Goal: Task Accomplishment & Management: Complete application form

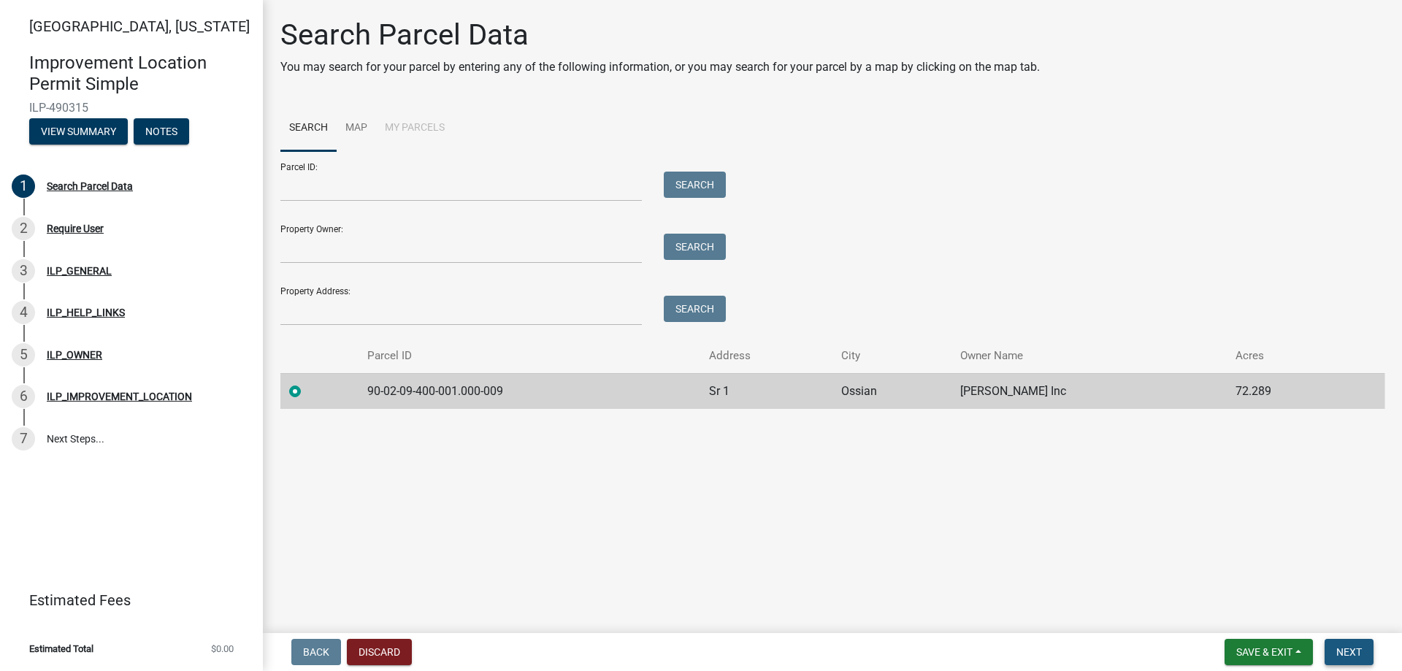
click at [1344, 655] on span "Next" at bounding box center [1349, 652] width 26 height 12
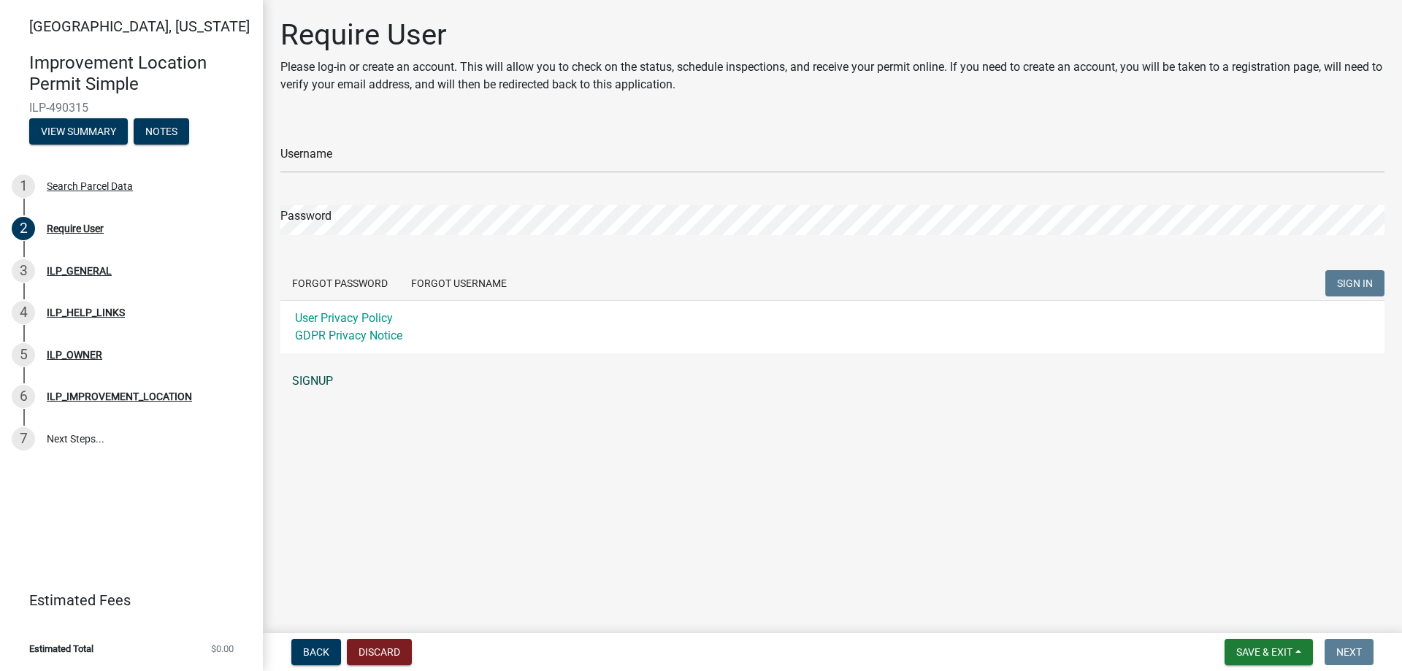
click at [328, 381] on link "SIGNUP" at bounding box center [832, 380] width 1104 height 29
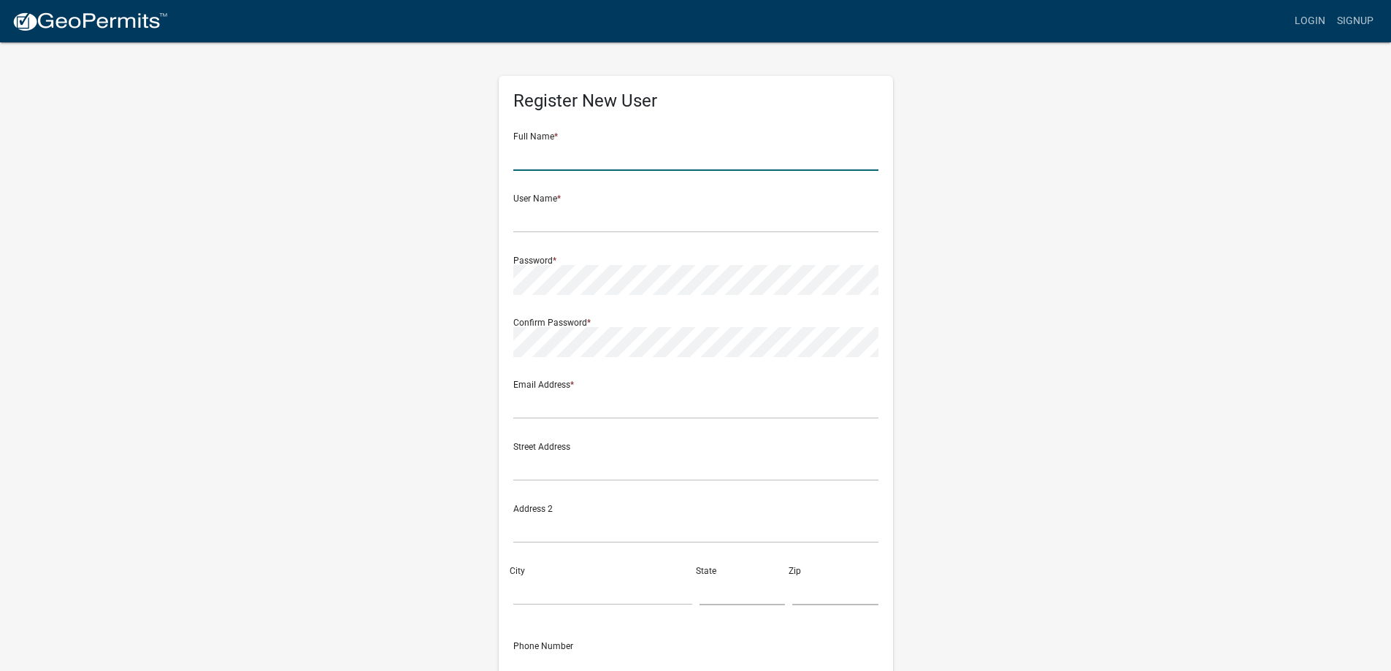
click at [561, 157] on input "text" at bounding box center [695, 156] width 365 height 30
type input "[PERSON_NAME]"
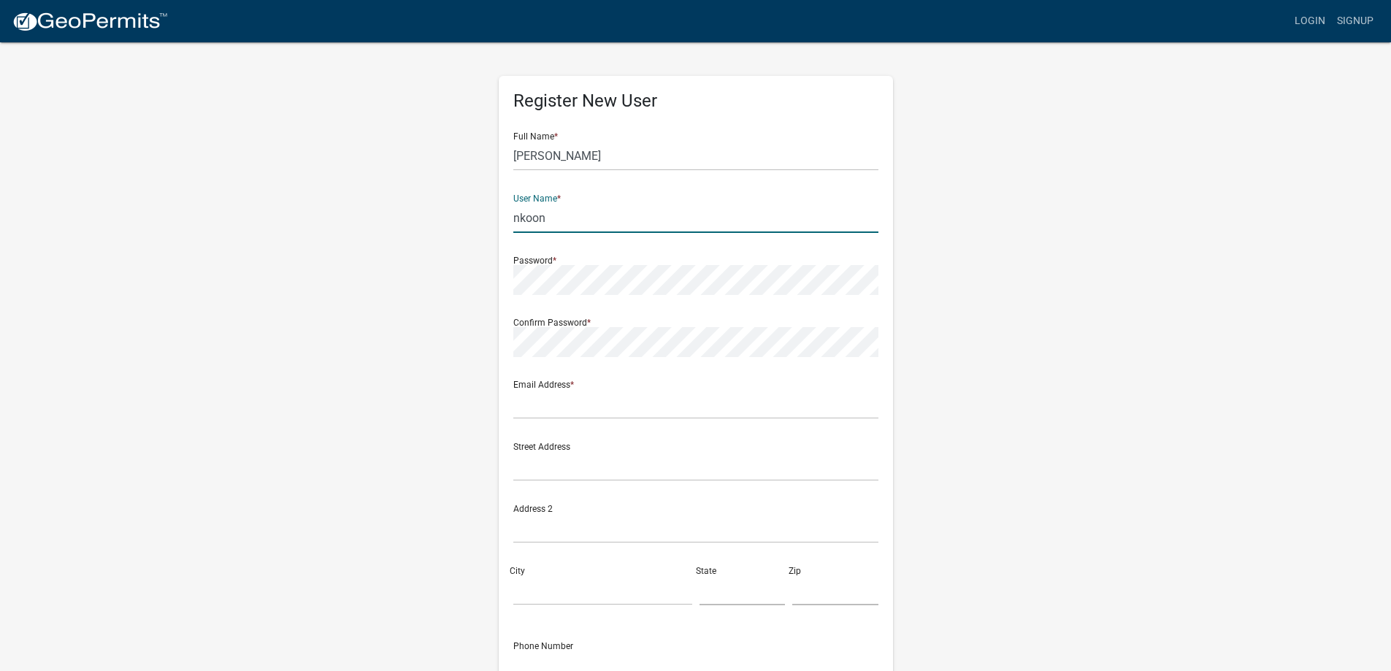
type input "nkoons"
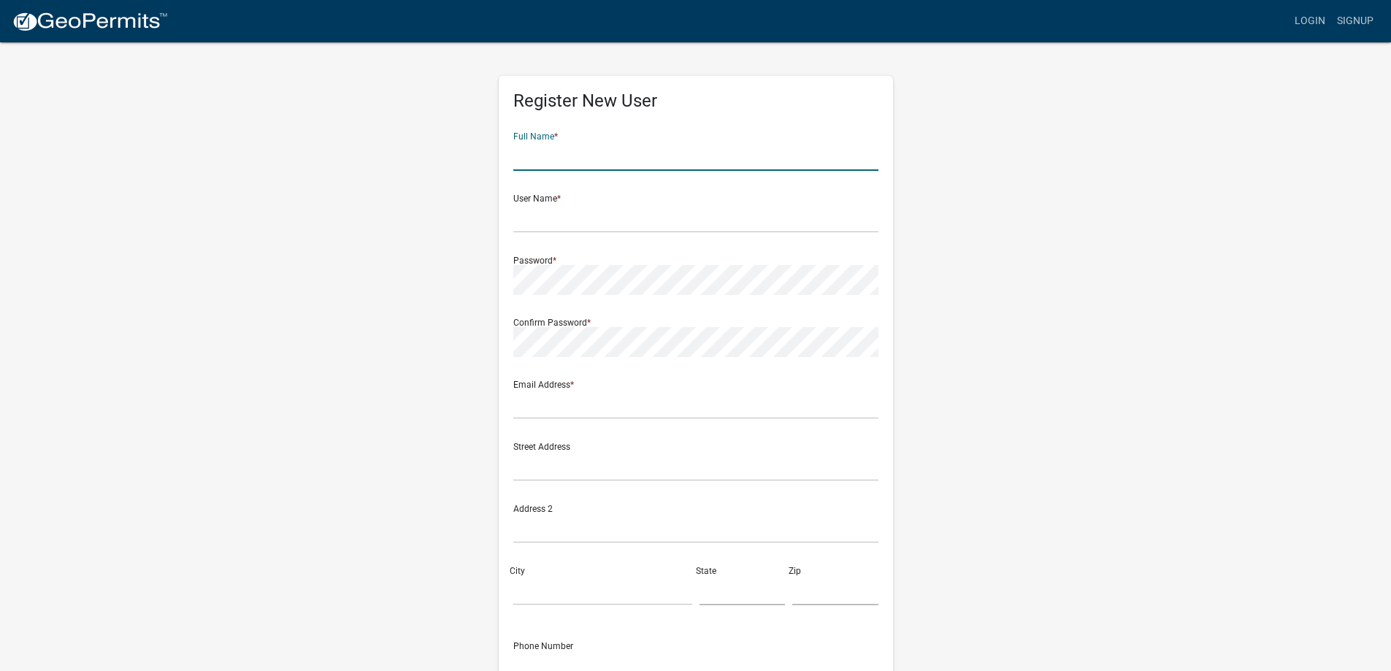
click at [553, 154] on input "text" at bounding box center [695, 156] width 365 height 30
type input "Nick Koons"
click at [569, 220] on input "text" at bounding box center [695, 218] width 365 height 30
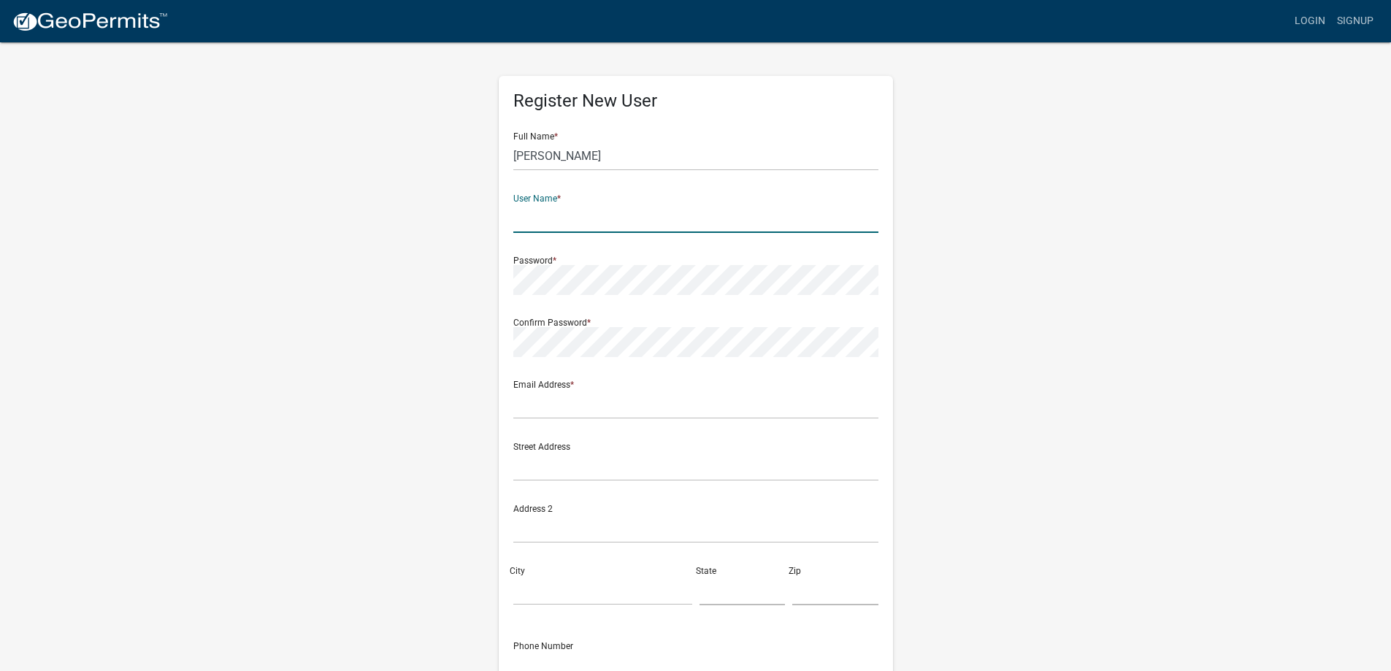
type input "nkoons"
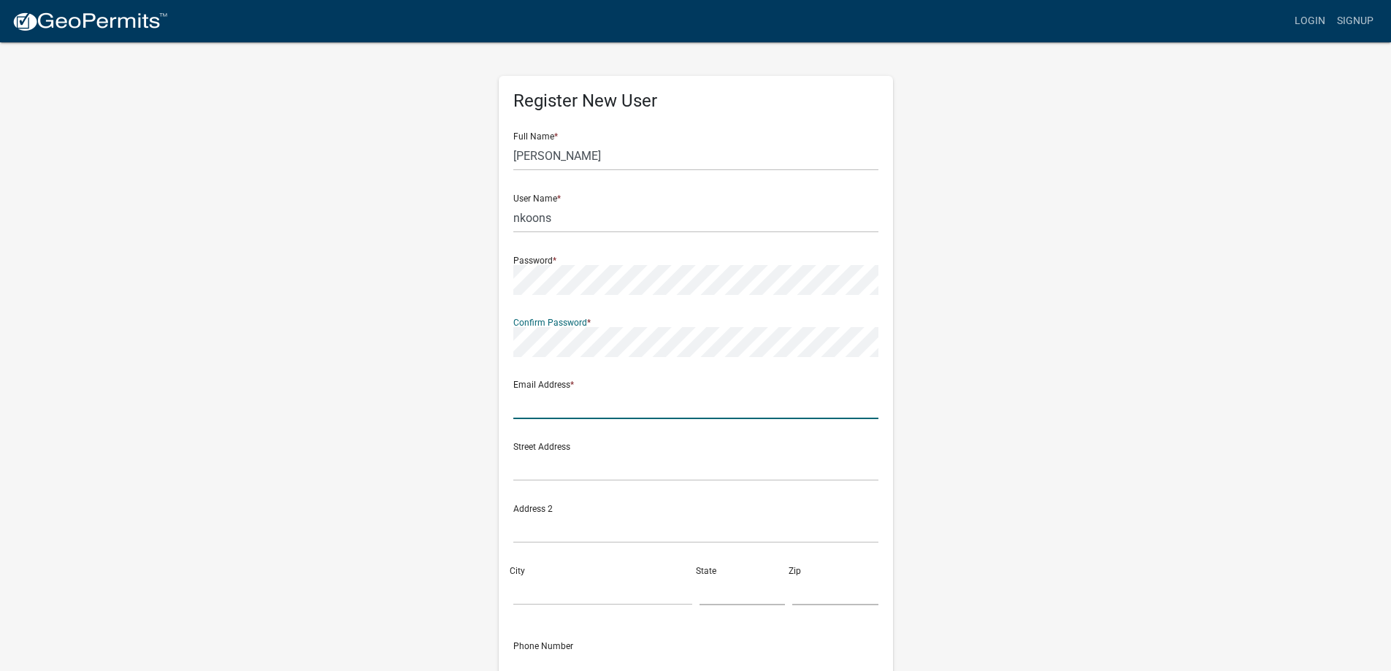
click at [555, 403] on input "text" at bounding box center [695, 404] width 365 height 30
type input "nkoons@ideal-builders.com"
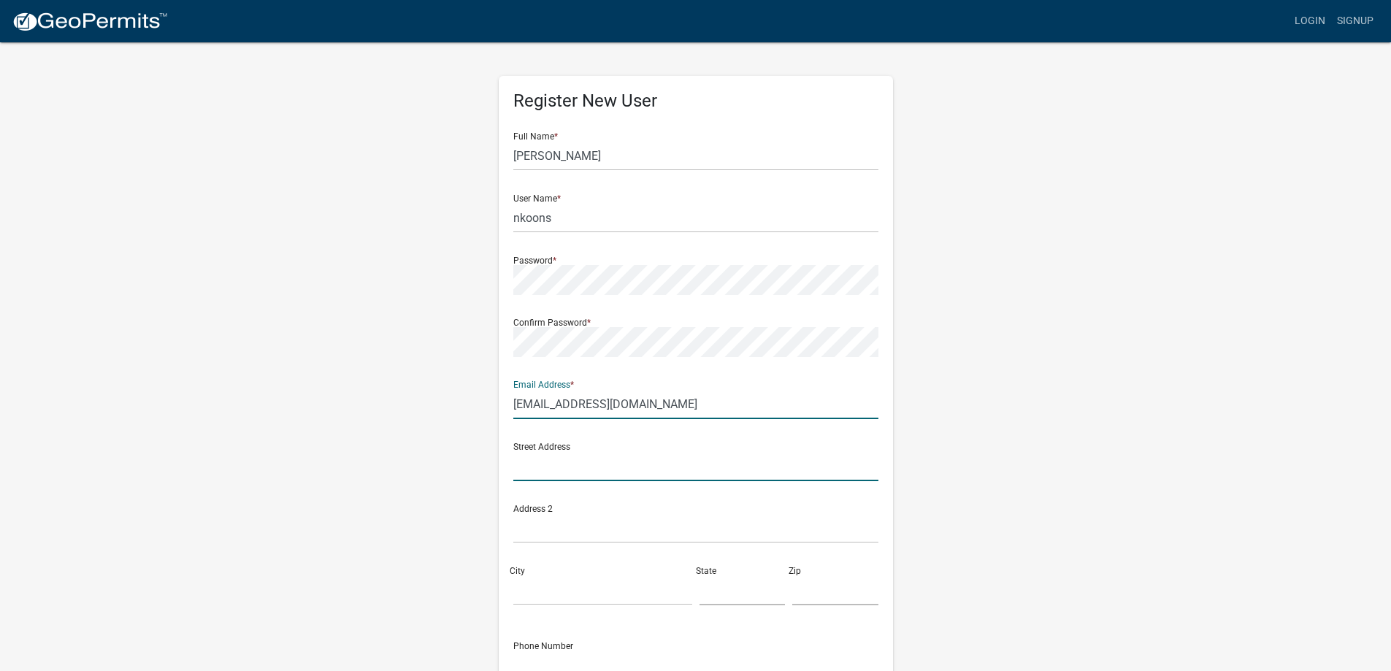
click at [550, 469] on input "text" at bounding box center [695, 466] width 365 height 30
type input "522 South 13th St."
type input "Decatur"
type input "[US_STATE]"
type input "46733"
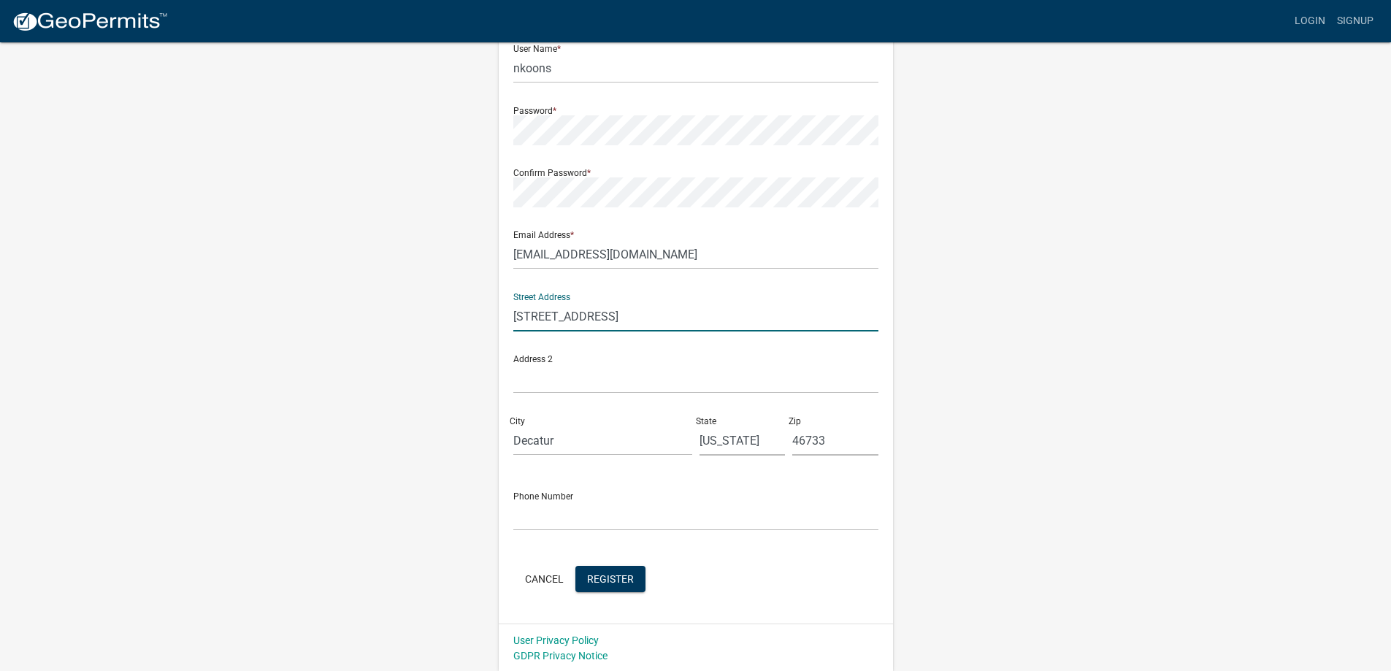
scroll to position [151, 0]
click at [572, 523] on input "text" at bounding box center [695, 514] width 365 height 30
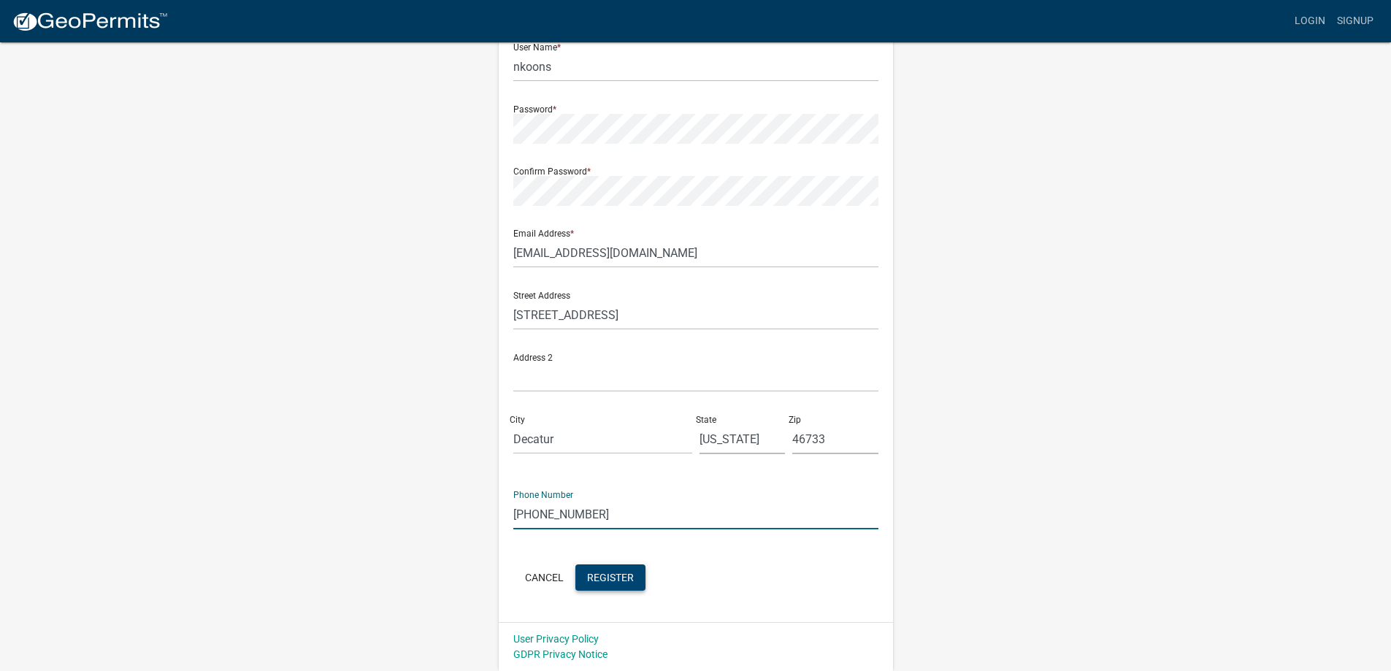
type input "260-223-7180"
click at [604, 585] on button "Register" at bounding box center [610, 577] width 70 height 26
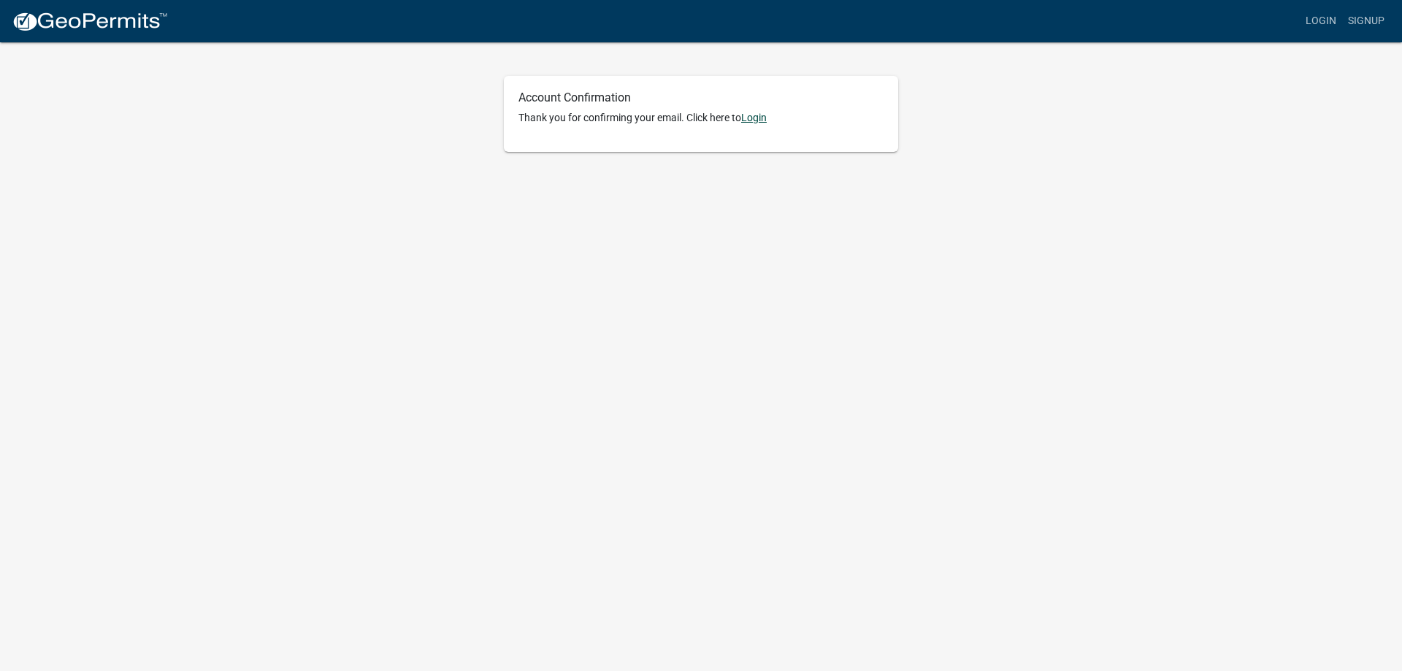
click at [759, 118] on link "Login" at bounding box center [754, 118] width 26 height 12
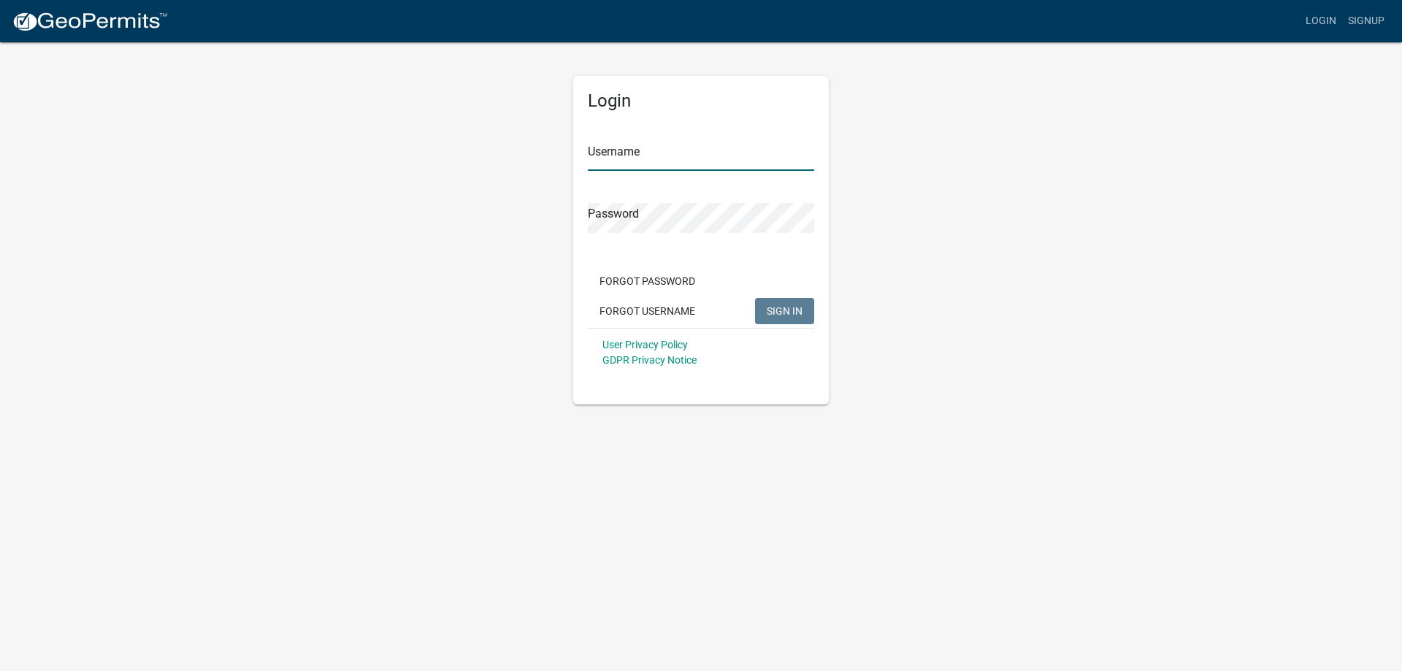
type input "nkoons"
drag, startPoint x: 779, startPoint y: 307, endPoint x: 766, endPoint y: 295, distance: 17.6
click at [779, 306] on span "SIGN IN" at bounding box center [785, 310] width 36 height 12
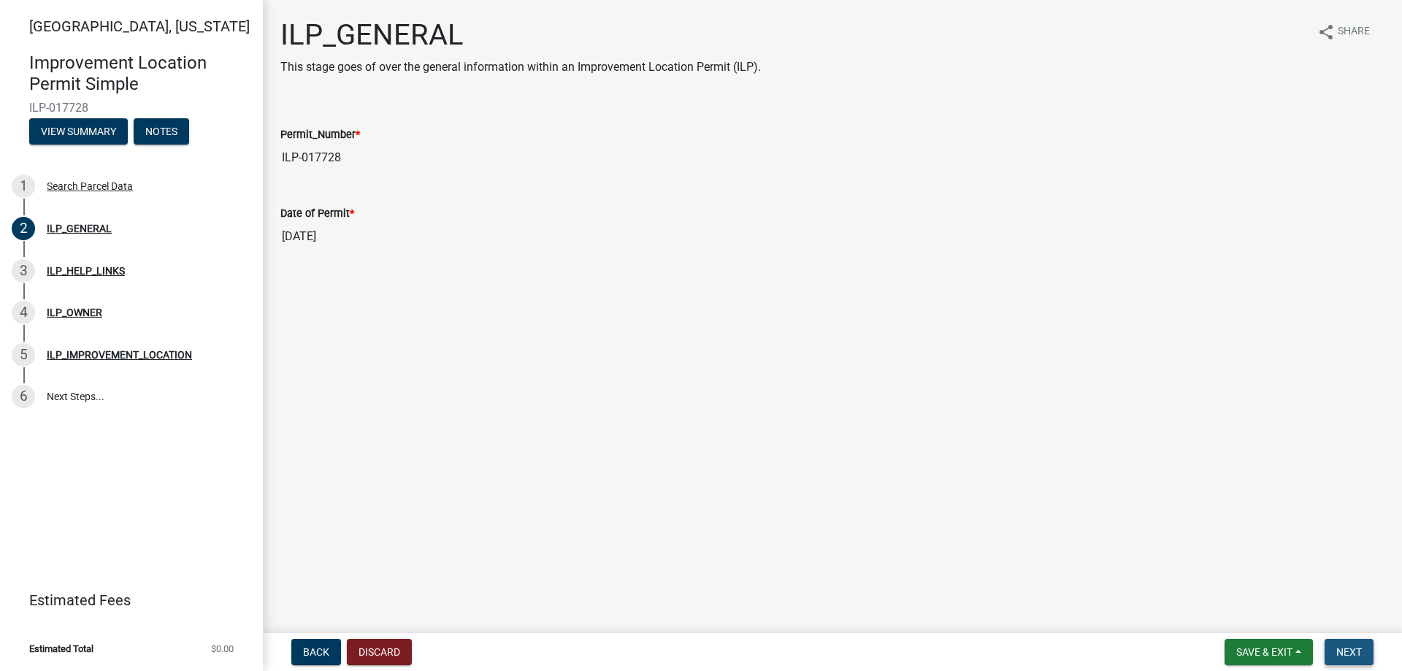
click at [1351, 654] on span "Next" at bounding box center [1349, 652] width 26 height 12
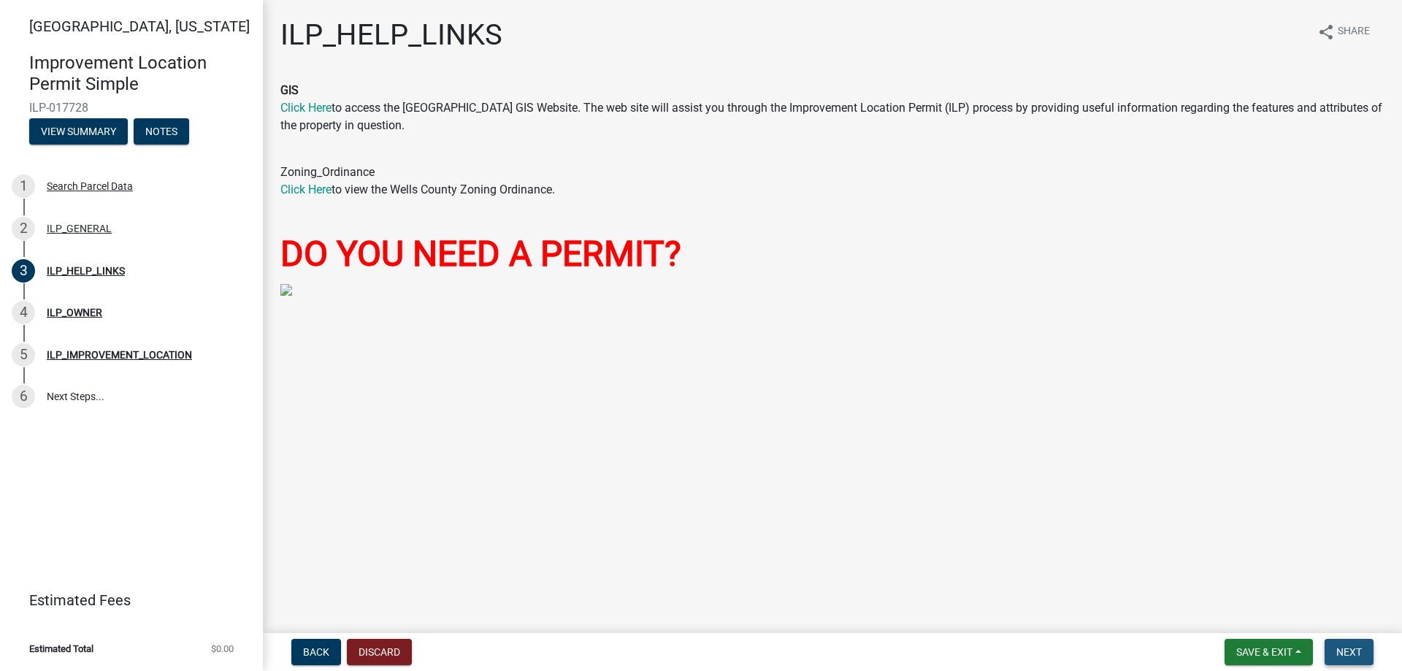
click at [1350, 648] on span "Next" at bounding box center [1349, 652] width 26 height 12
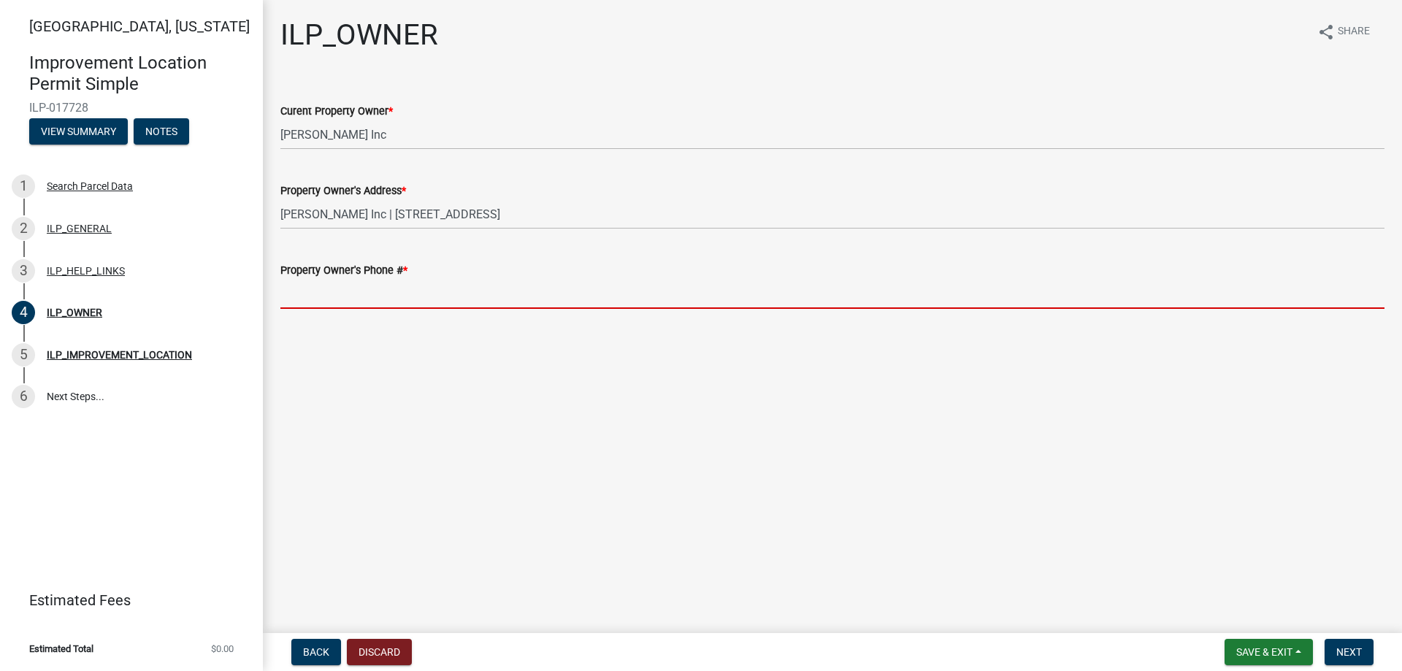
click at [393, 296] on input "Property Owner's Phone # *" at bounding box center [832, 294] width 1104 height 30
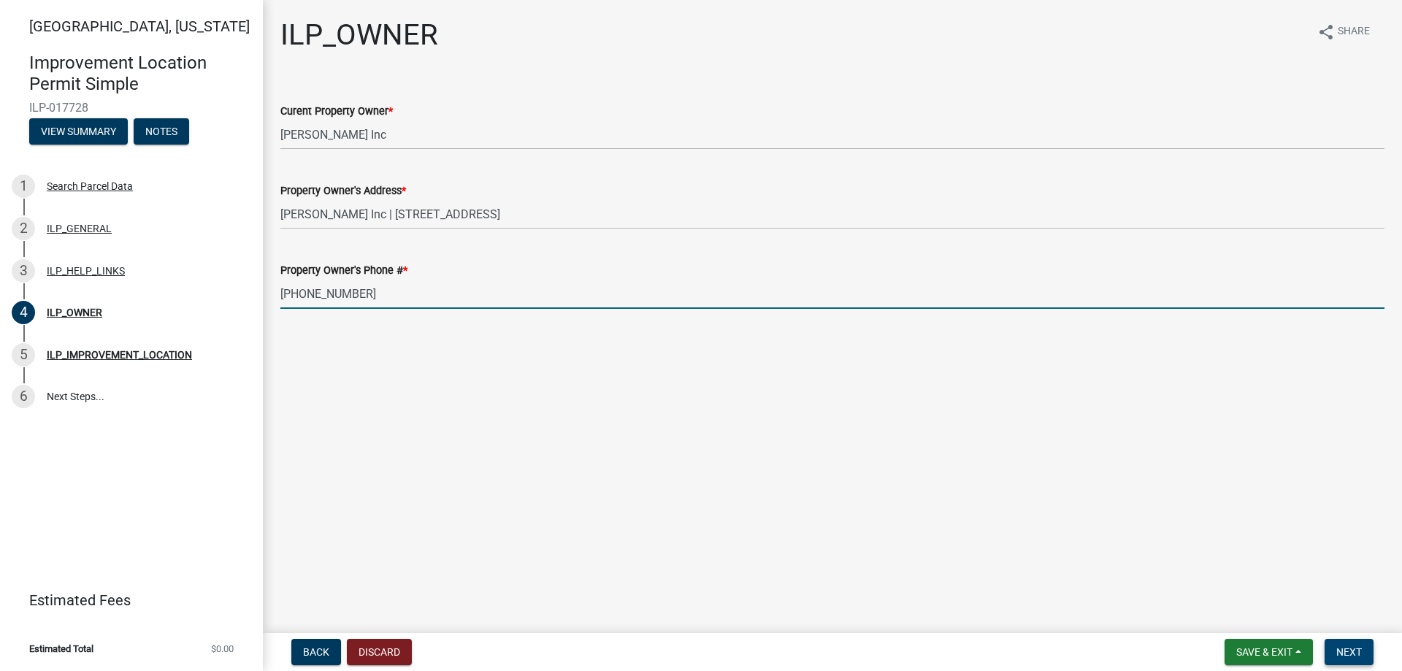
type input "260-740-1184"
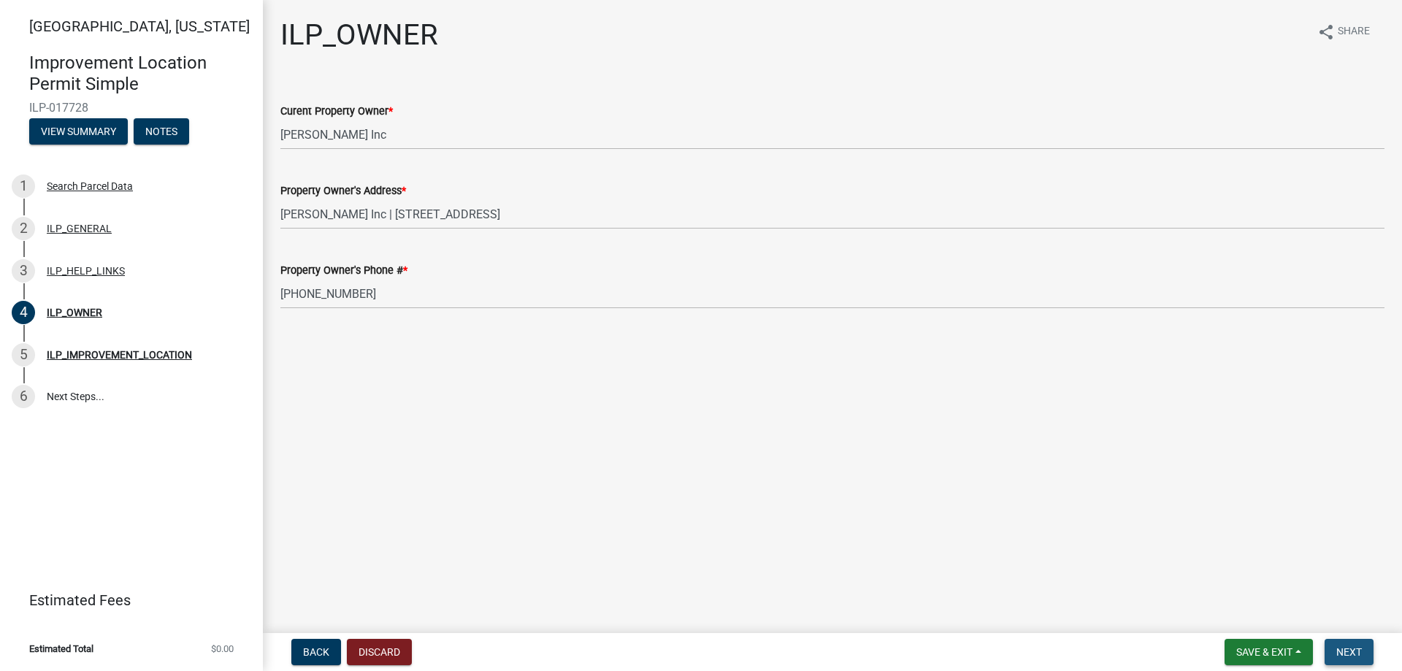
click at [1354, 655] on span "Next" at bounding box center [1349, 652] width 26 height 12
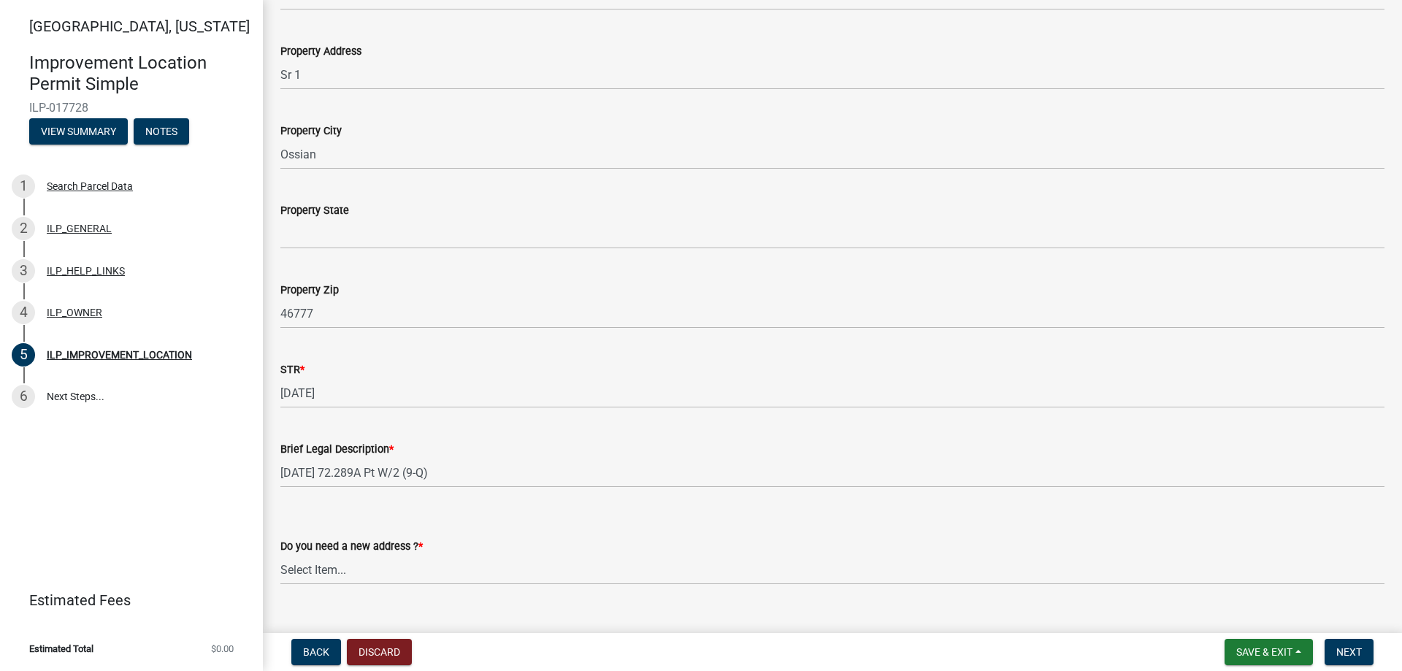
scroll to position [247, 0]
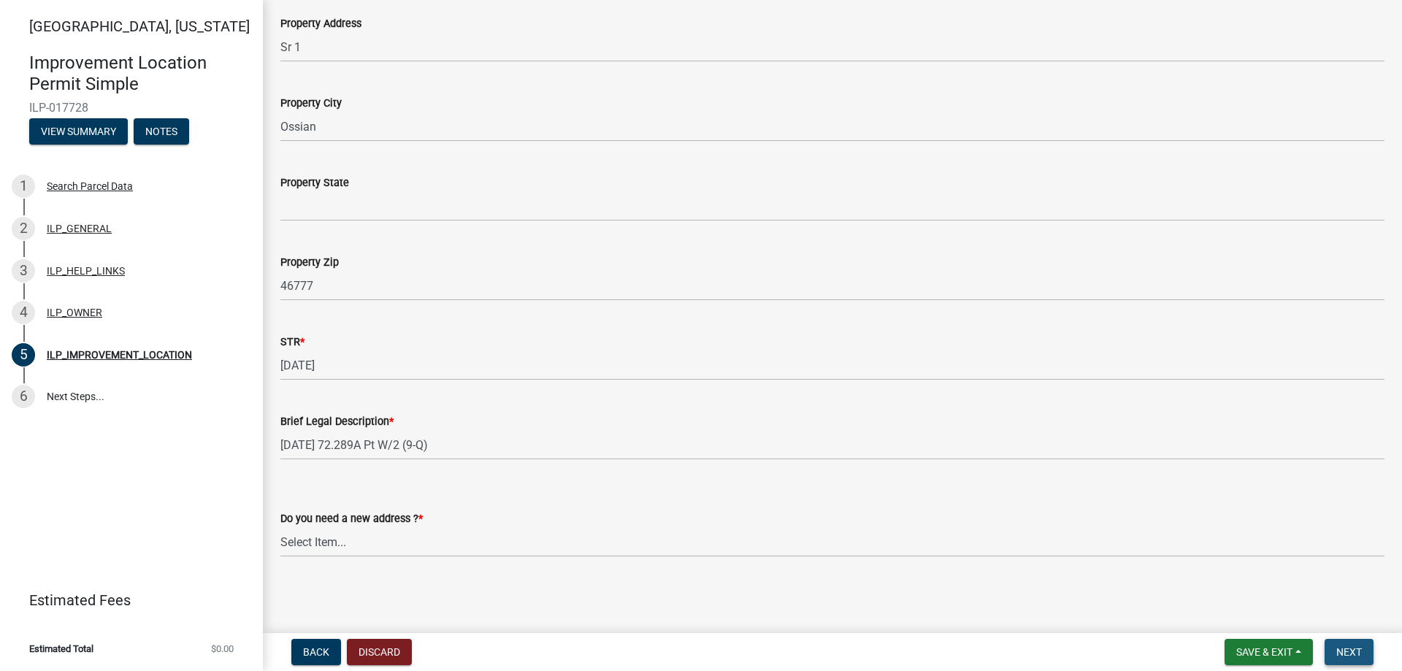
click at [1351, 653] on span "Next" at bounding box center [1349, 652] width 26 height 12
click at [312, 545] on select "Select Item... YES NO" at bounding box center [832, 542] width 1104 height 30
click at [280, 527] on select "Select Item... YES NO" at bounding box center [832, 542] width 1104 height 30
select select "03ef64e6-f0ff-43c9-aded-972c487e3507"
click at [1351, 646] on span "Next" at bounding box center [1349, 652] width 26 height 12
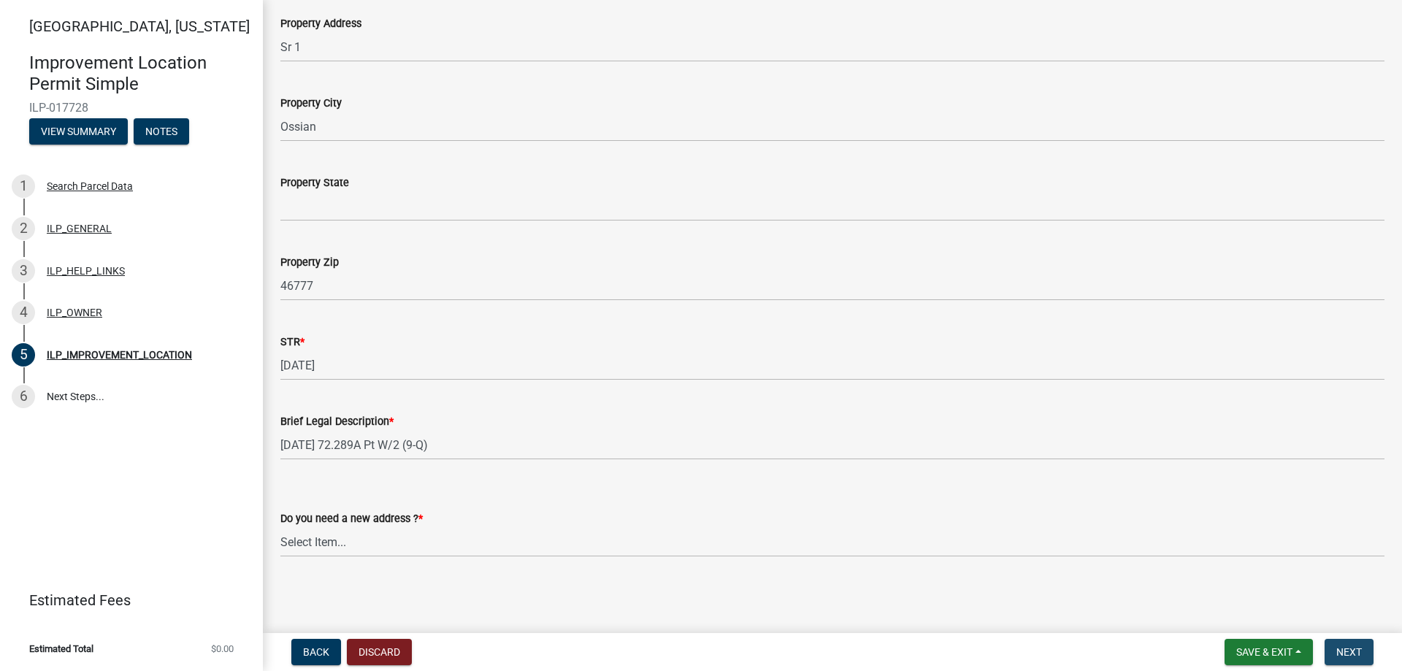
scroll to position [0, 0]
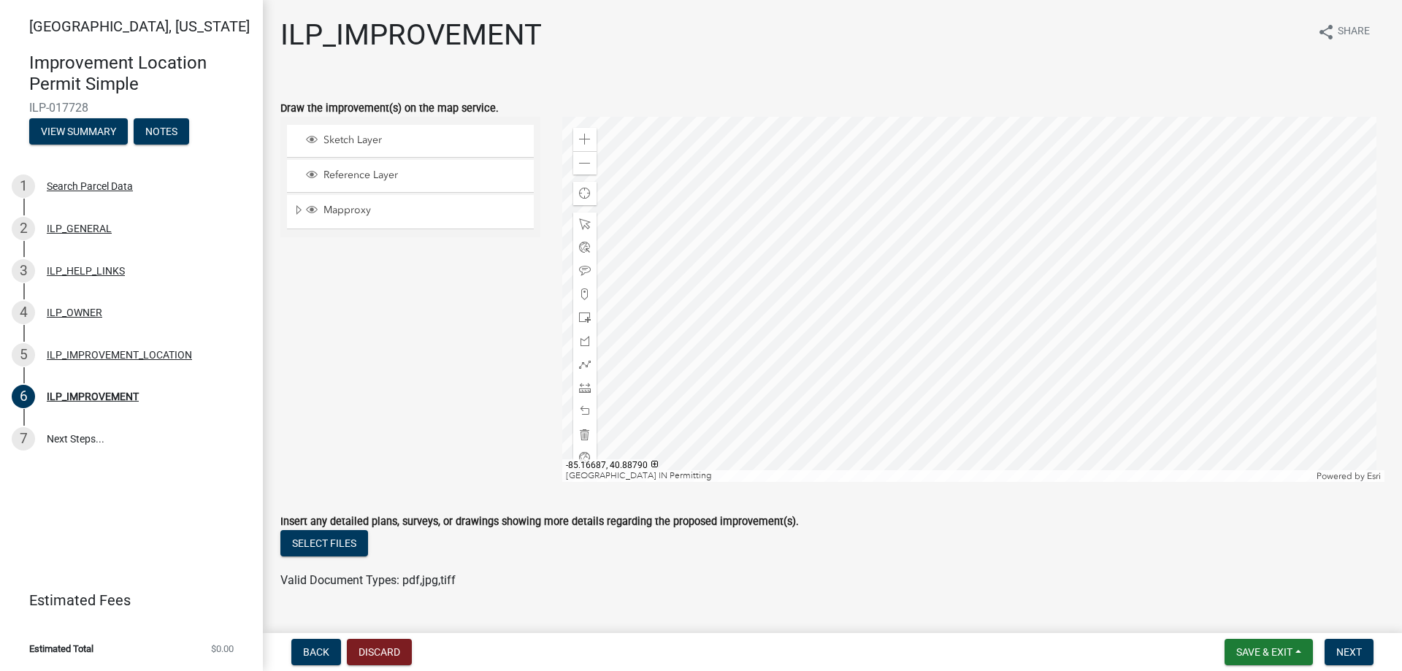
click at [1140, 369] on div at bounding box center [973, 299] width 823 height 365
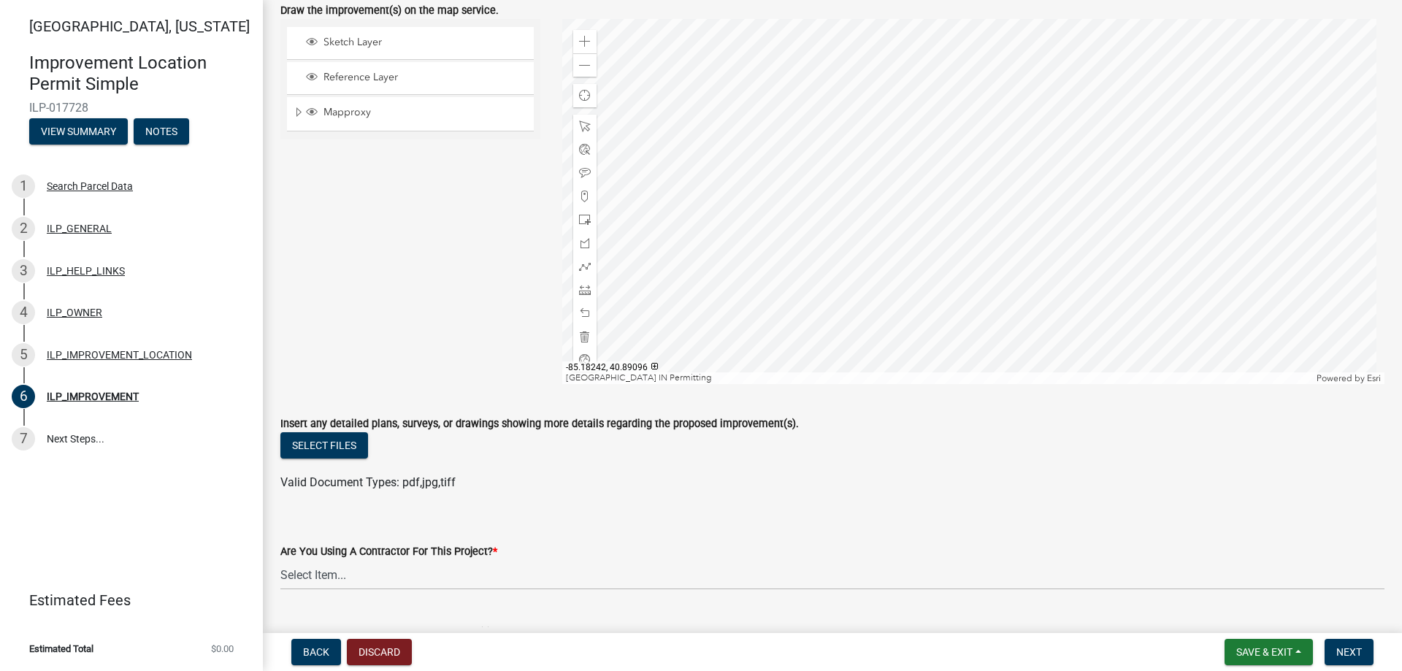
scroll to position [146, 0]
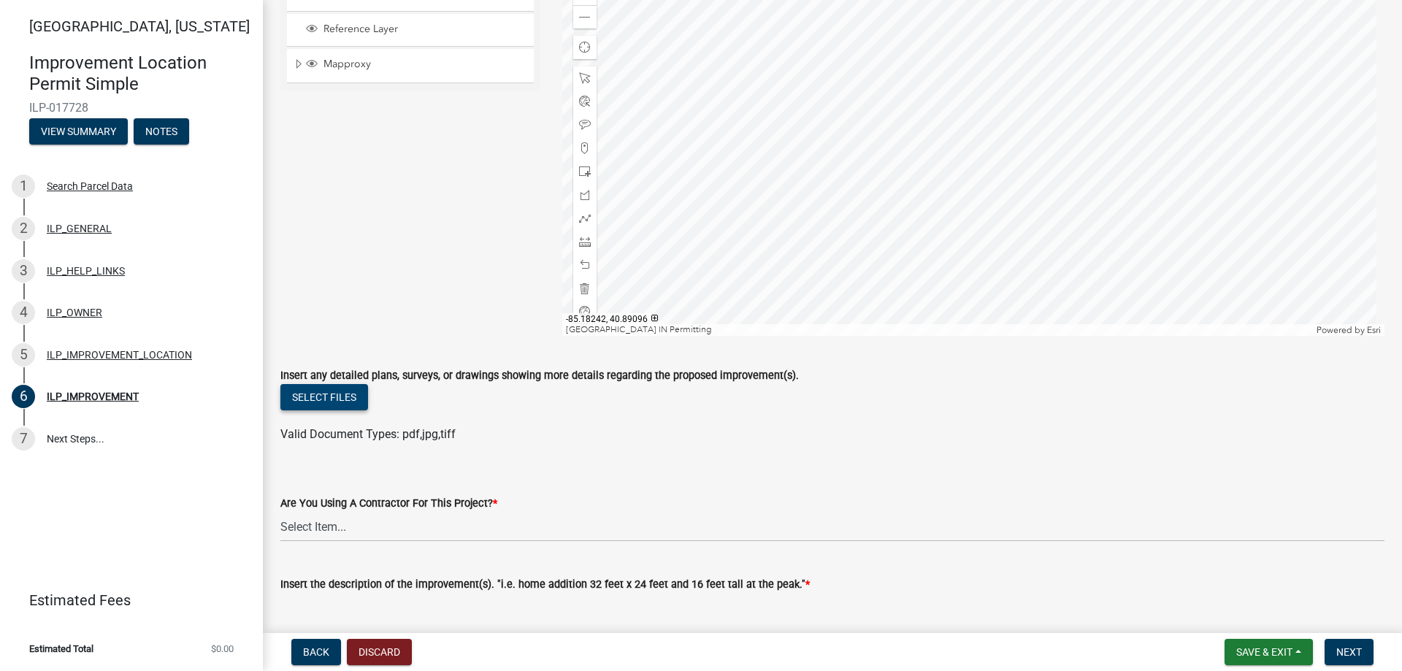
click at [316, 406] on button "Select files" at bounding box center [324, 397] width 88 height 26
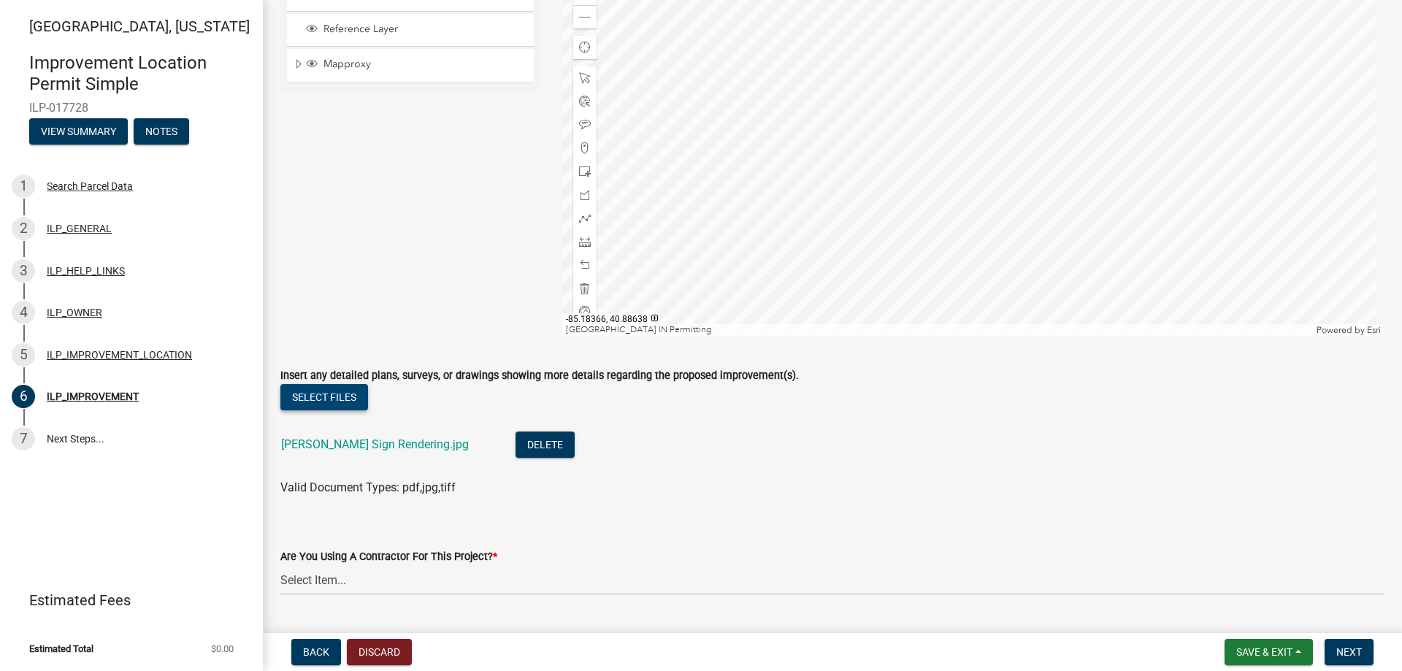
click at [351, 395] on button "Select files" at bounding box center [324, 397] width 88 height 26
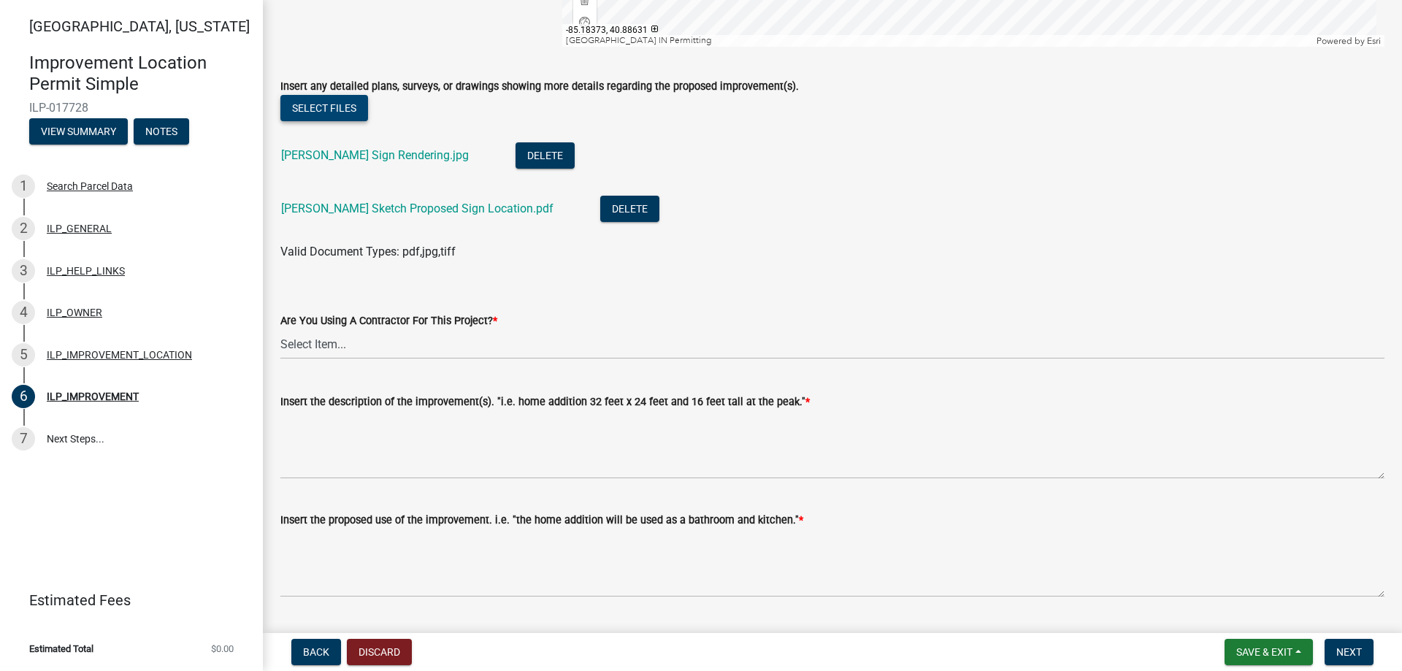
scroll to position [438, 0]
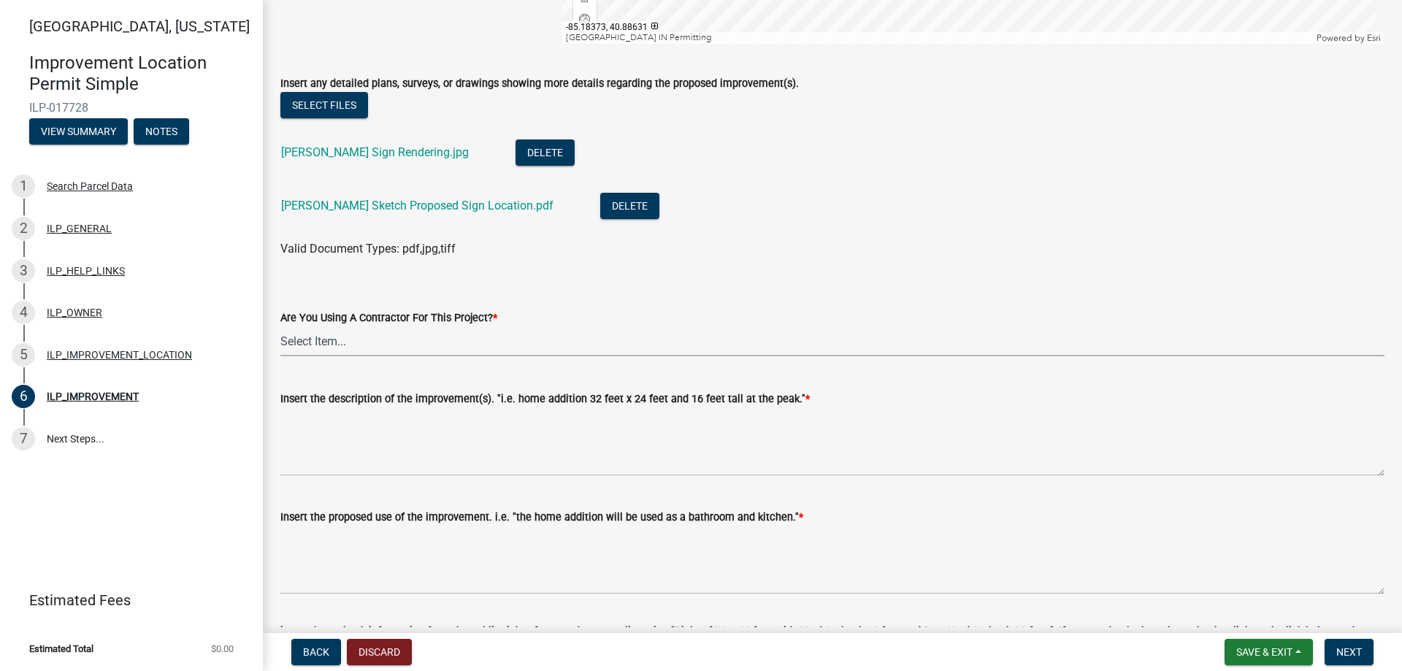
click at [314, 341] on select "Select Item... YES NO" at bounding box center [832, 341] width 1104 height 30
click at [280, 326] on select "Select Item... YES NO" at bounding box center [832, 341] width 1104 height 30
select select "71b507d0-569d-4a0a-b334-f72445909e69"
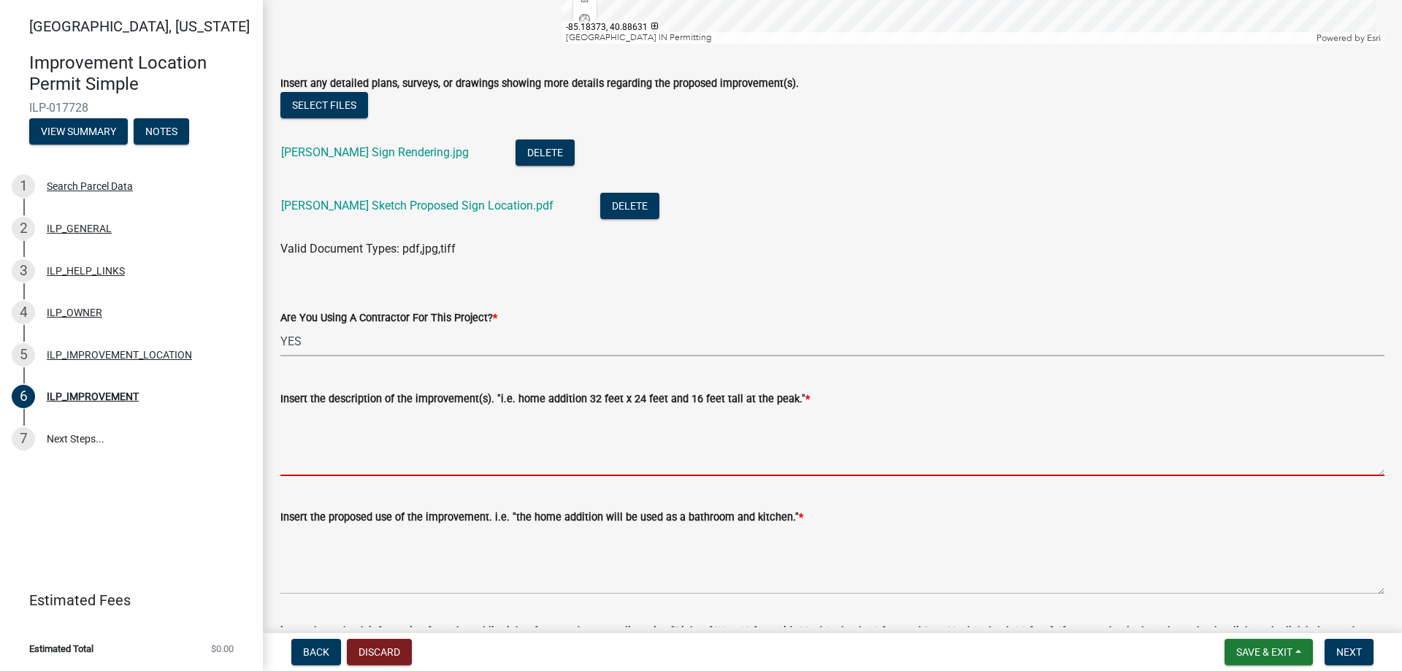
click at [299, 456] on textarea "Insert the description of the improvement(s). "i.e. home addition 32 feet x 24 …" at bounding box center [832, 441] width 1104 height 69
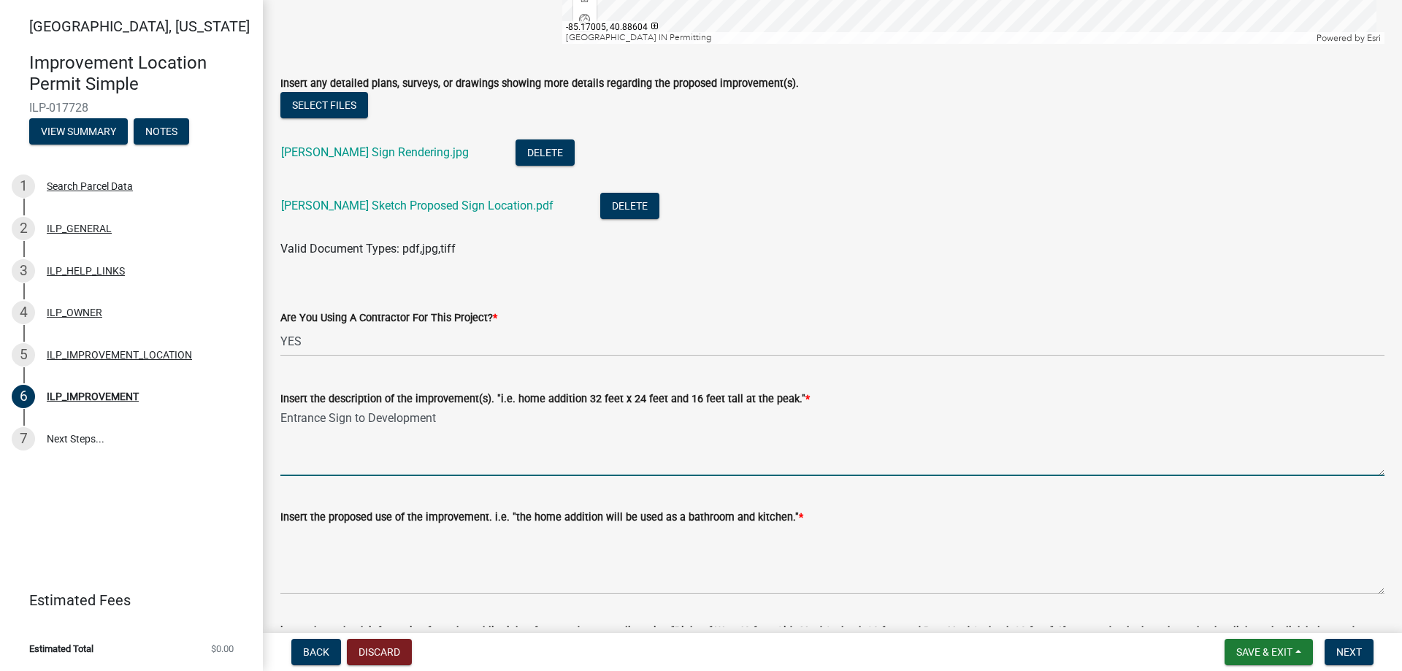
click at [461, 424] on textarea "Entrance Sign to Development" at bounding box center [832, 441] width 1104 height 69
click at [439, 418] on textarea "Entrance Sign to Development" at bounding box center [832, 441] width 1104 height 69
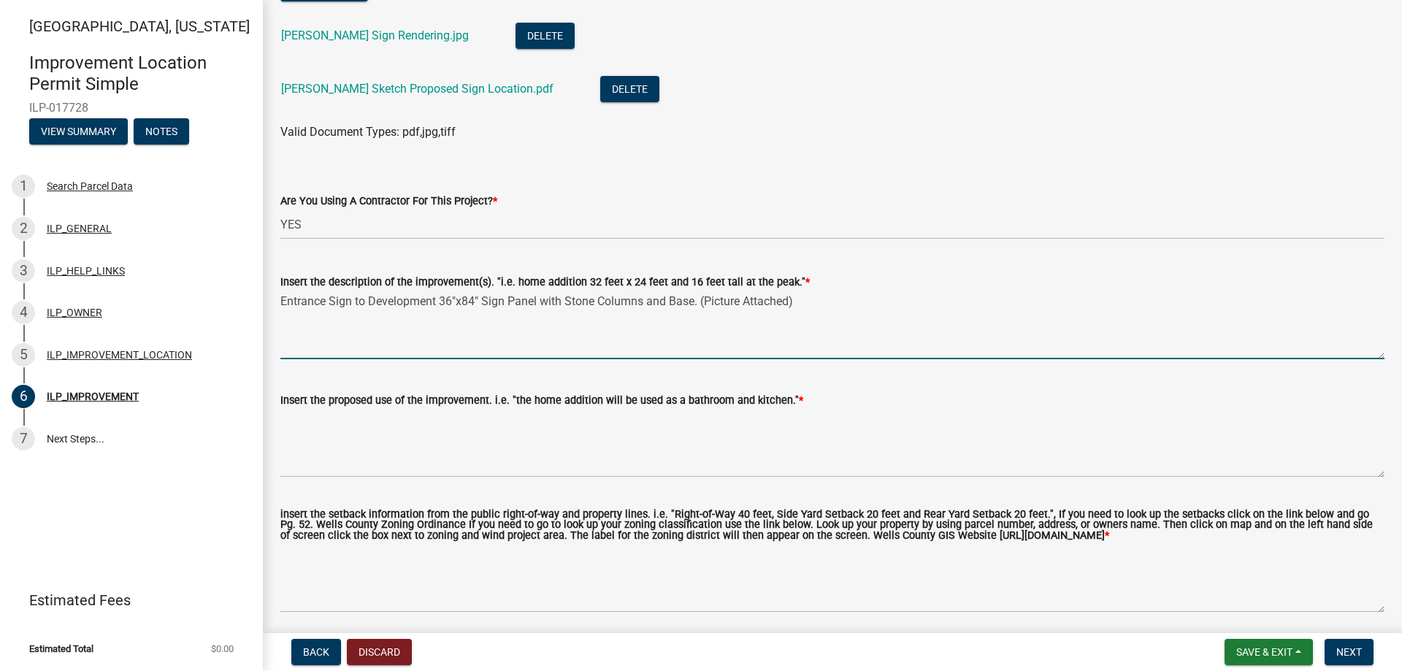
scroll to position [584, 0]
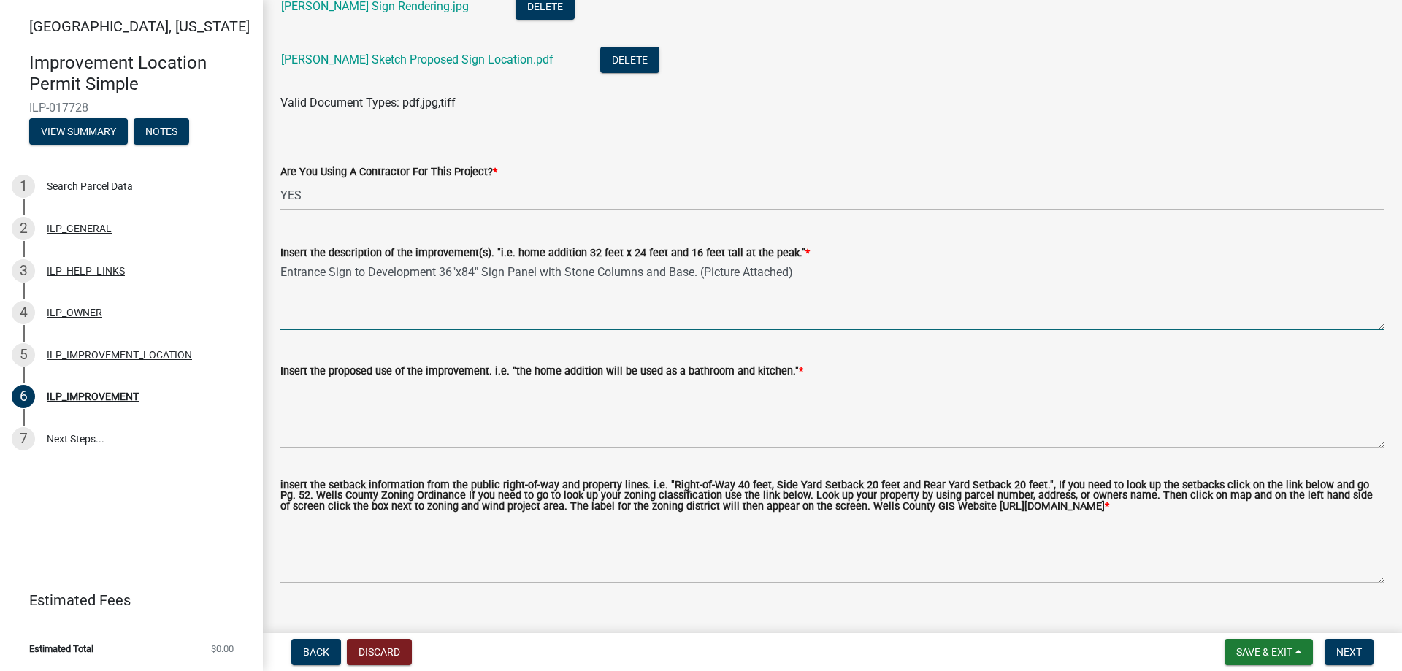
type textarea "Entrance Sign to Development 36"x84" Sign Panel with Stone Columns and Base. (P…"
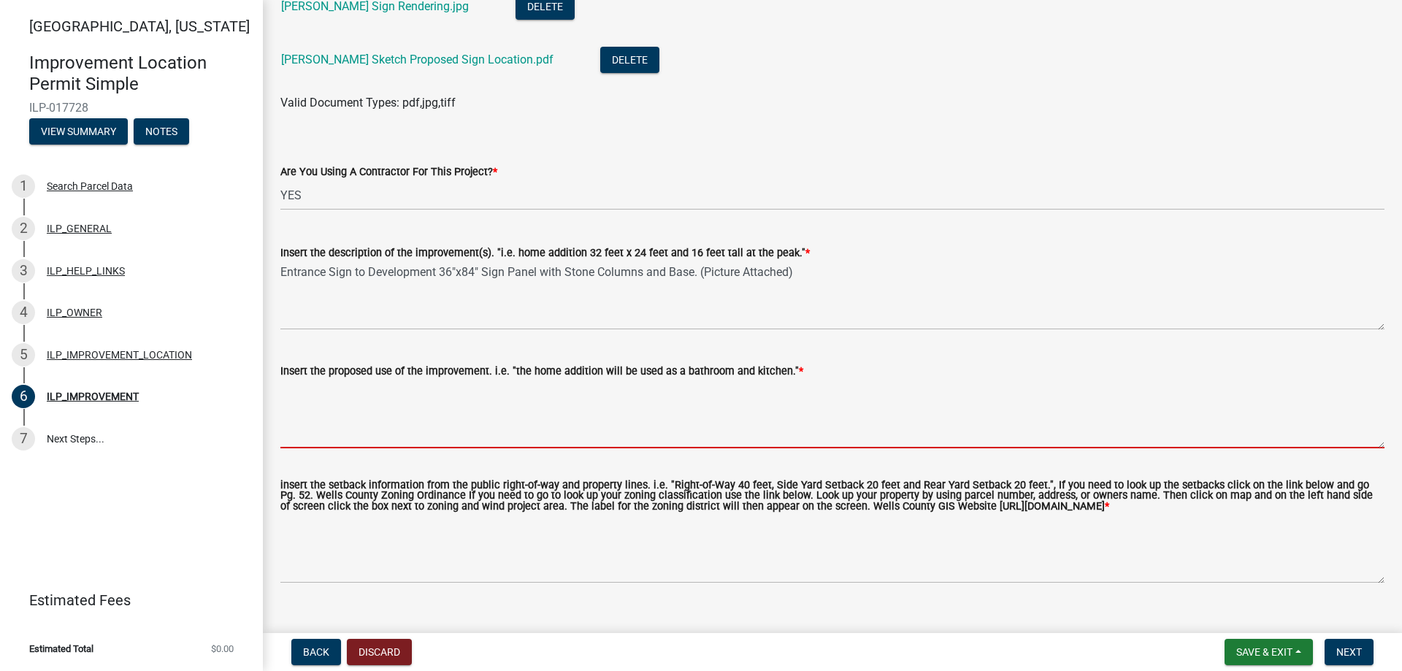
click at [286, 397] on textarea "Insert the proposed use of the improvement. i.e. "the home addition will be use…" at bounding box center [832, 414] width 1104 height 69
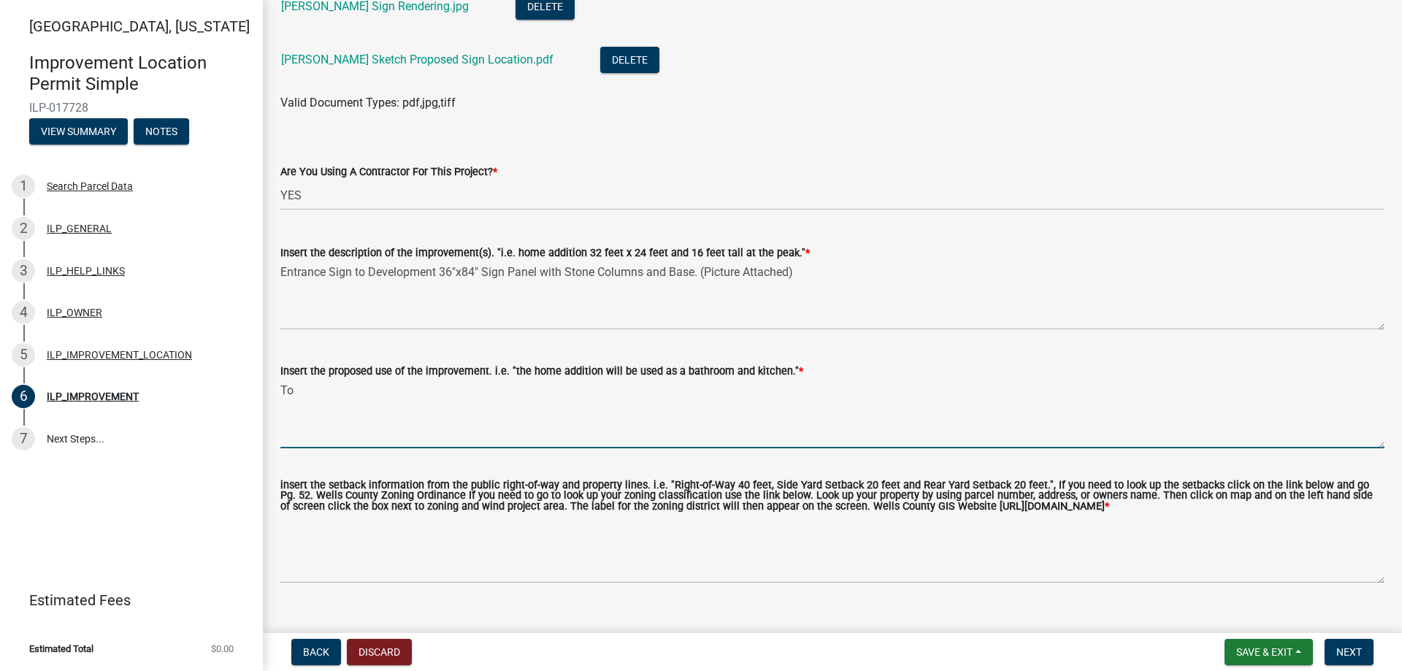
type textarea "T"
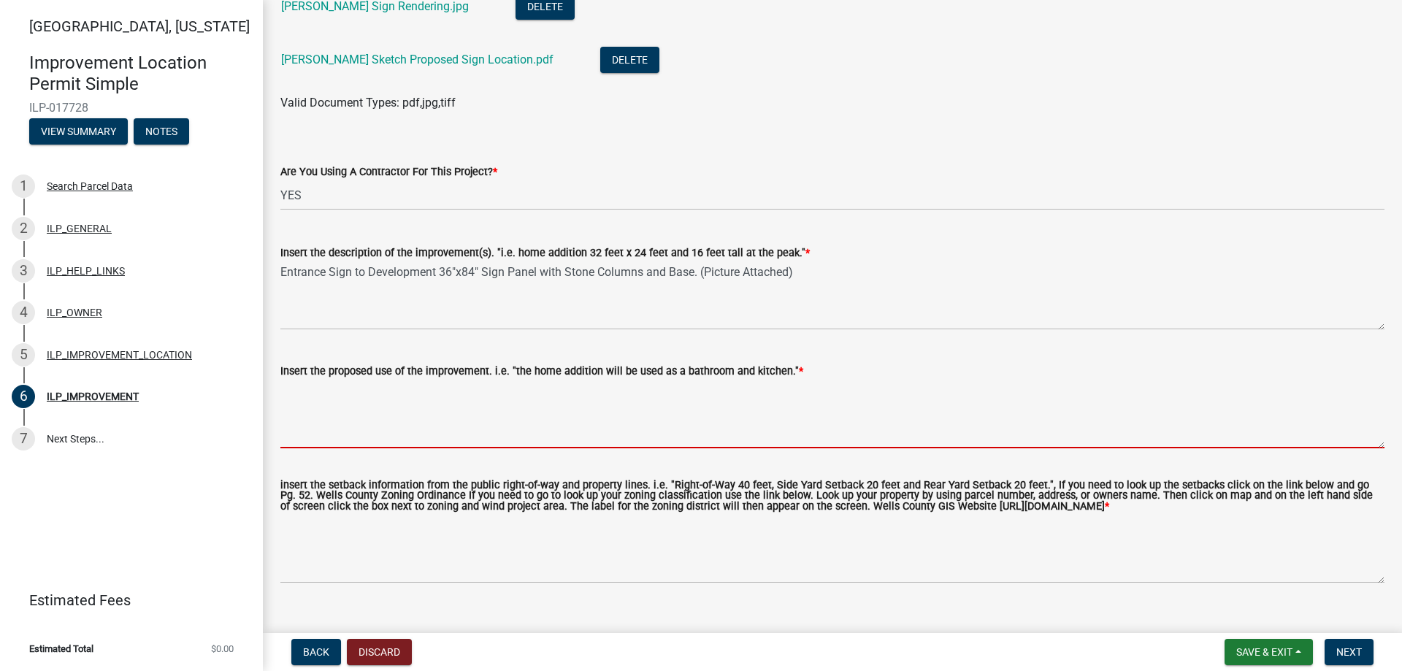
type textarea "T"
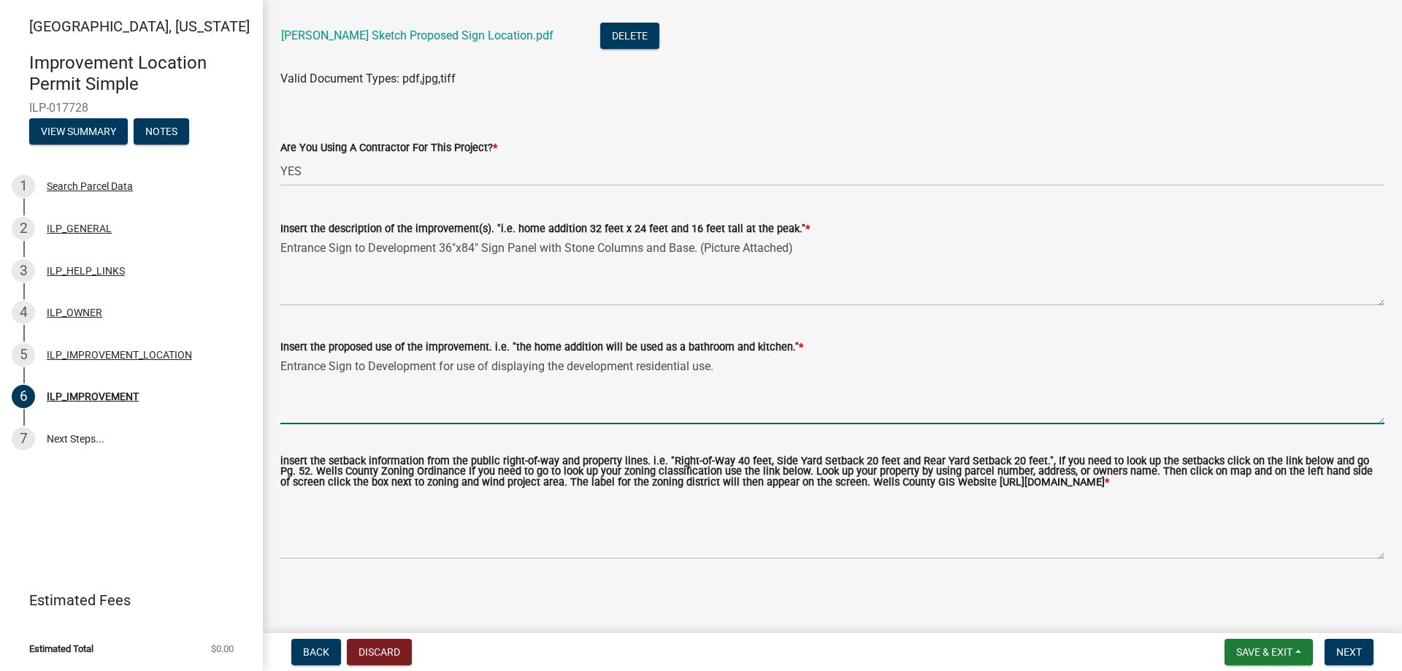
scroll to position [620, 0]
type textarea "Entrance Sign to Development for use of displaying the development residential …"
click at [1347, 652] on span "Next" at bounding box center [1349, 652] width 26 height 12
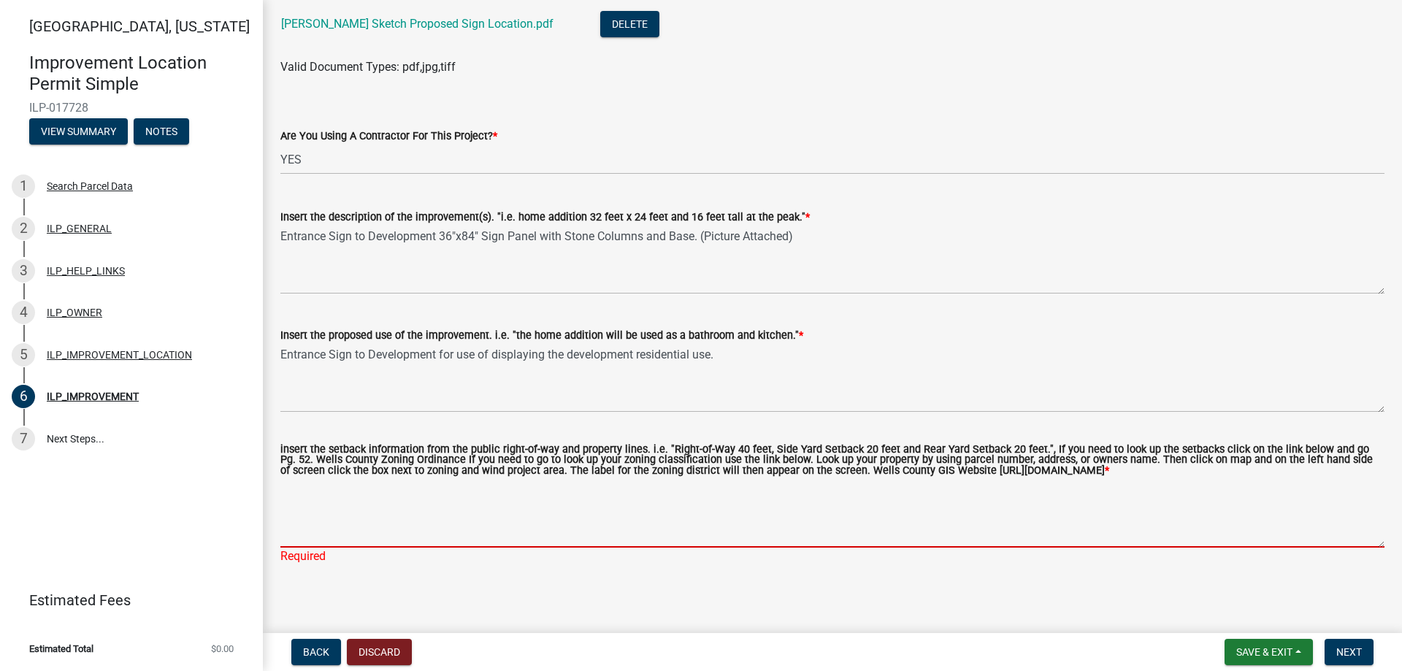
click at [307, 539] on textarea "insert the setback information from the public right-of-way and property lines.…" at bounding box center [832, 513] width 1104 height 69
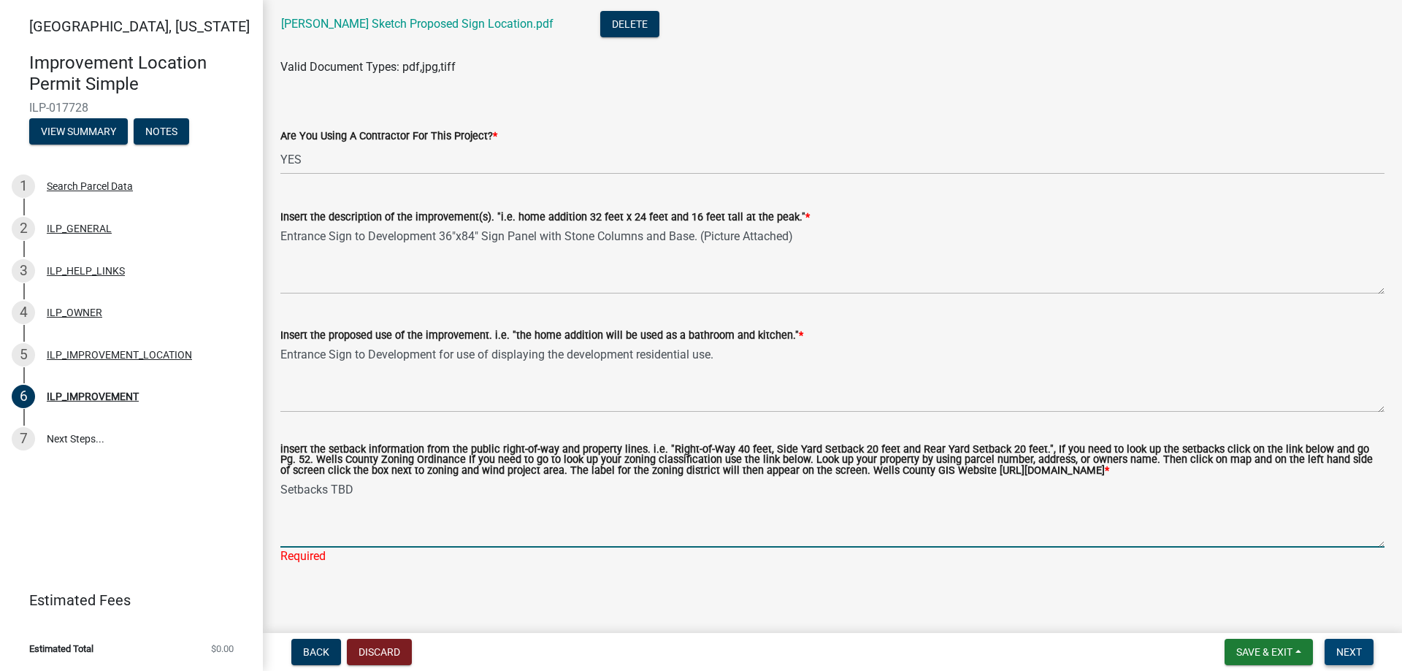
type textarea "Setbacks TBD"
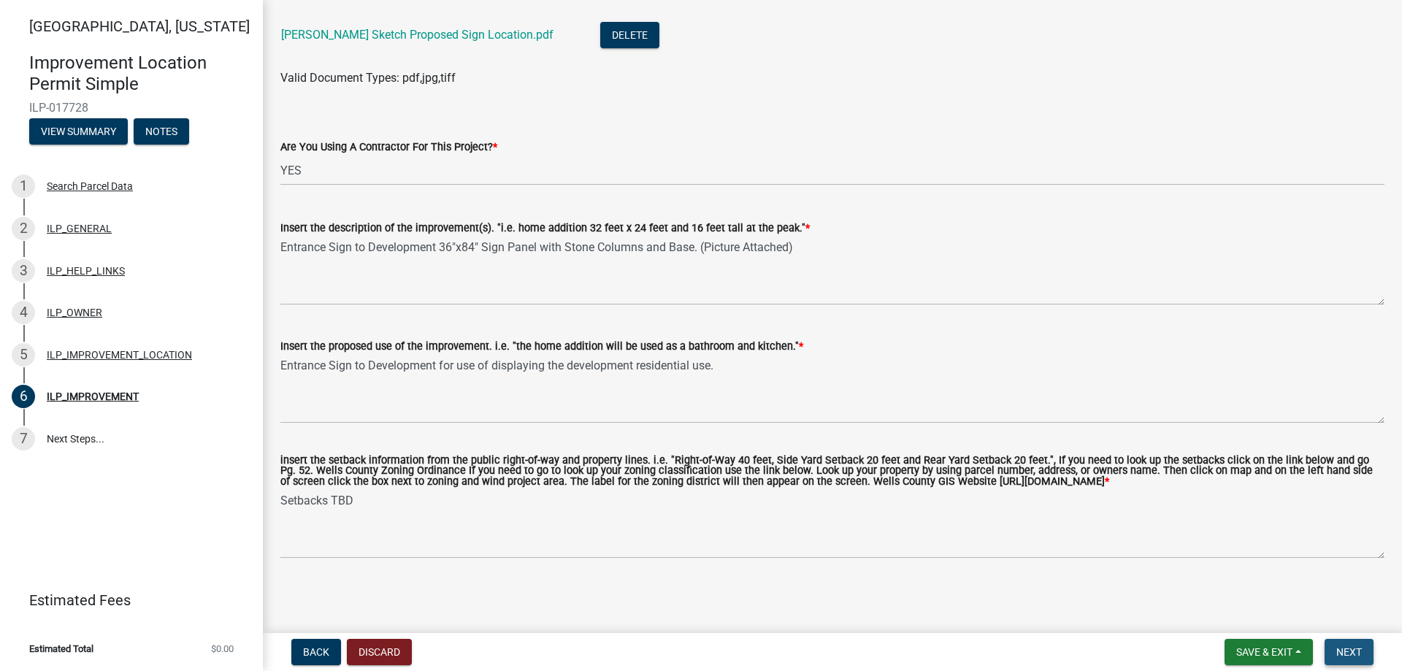
click at [1363, 652] on button "Next" at bounding box center [1348, 652] width 49 height 26
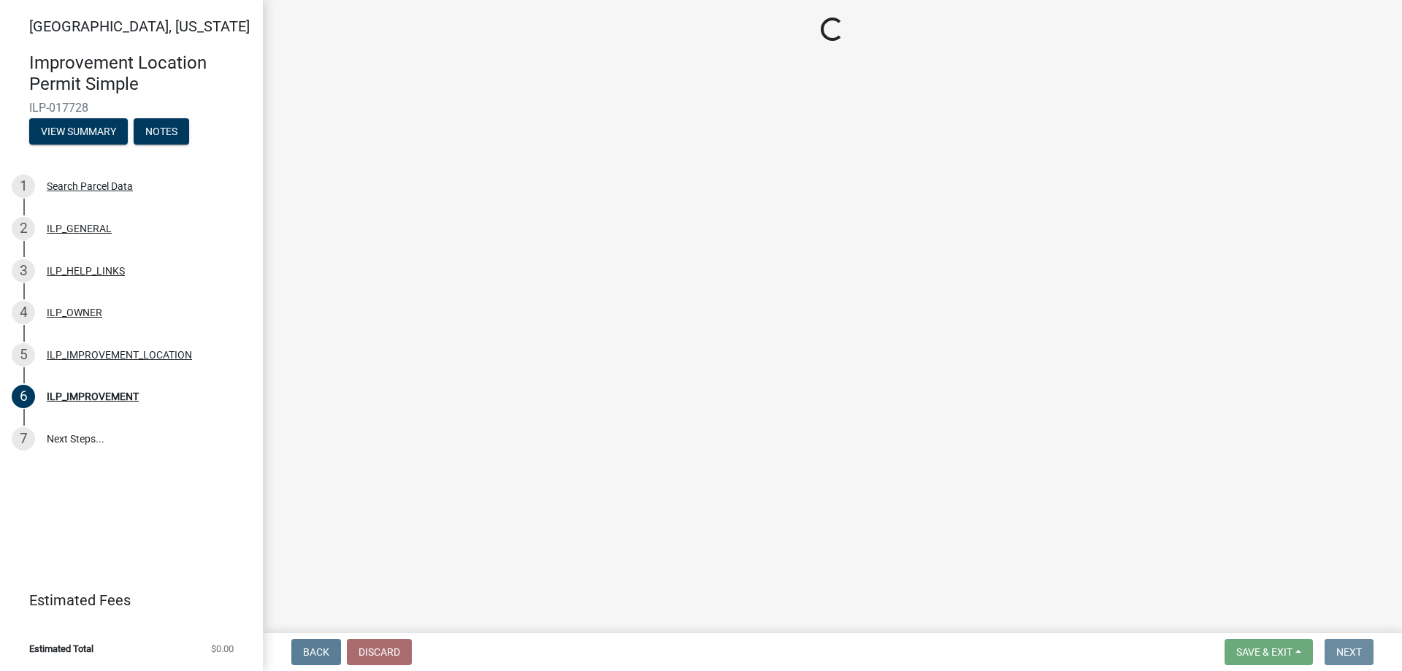
scroll to position [0, 0]
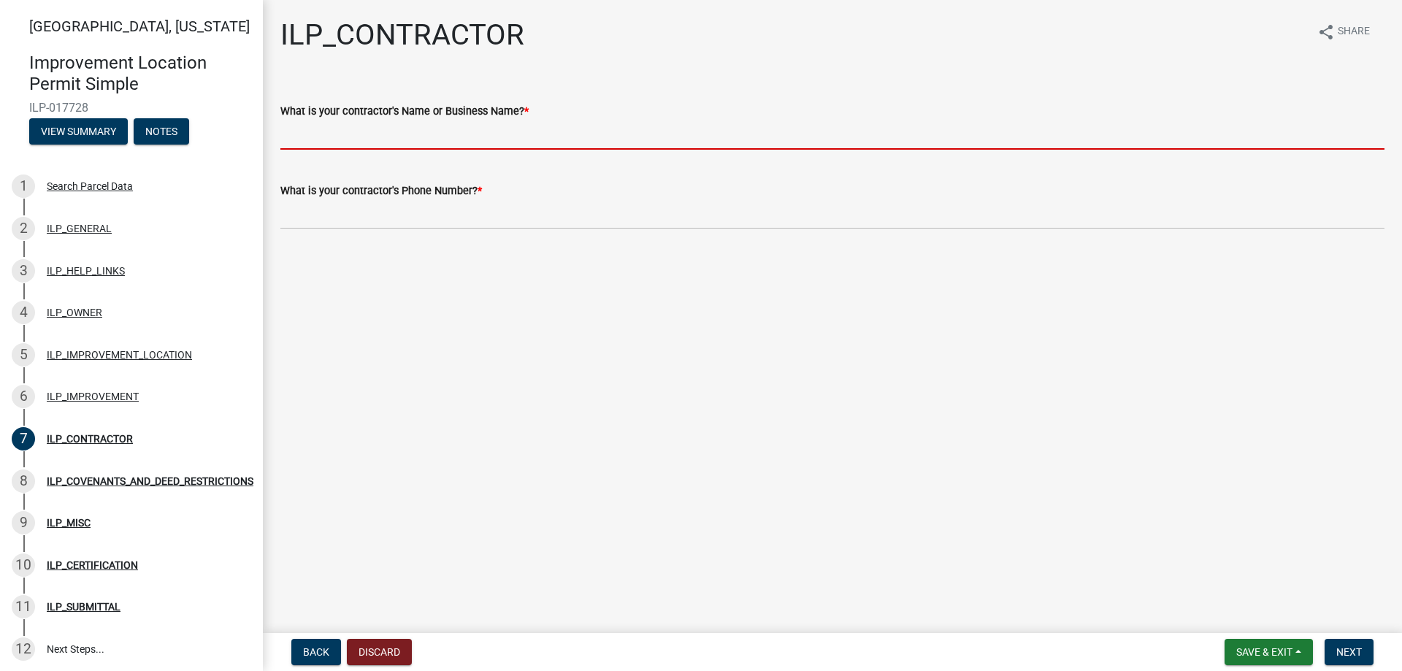
click at [388, 139] on input "What is your contractor's Name or Business Name? *" at bounding box center [832, 135] width 1104 height 30
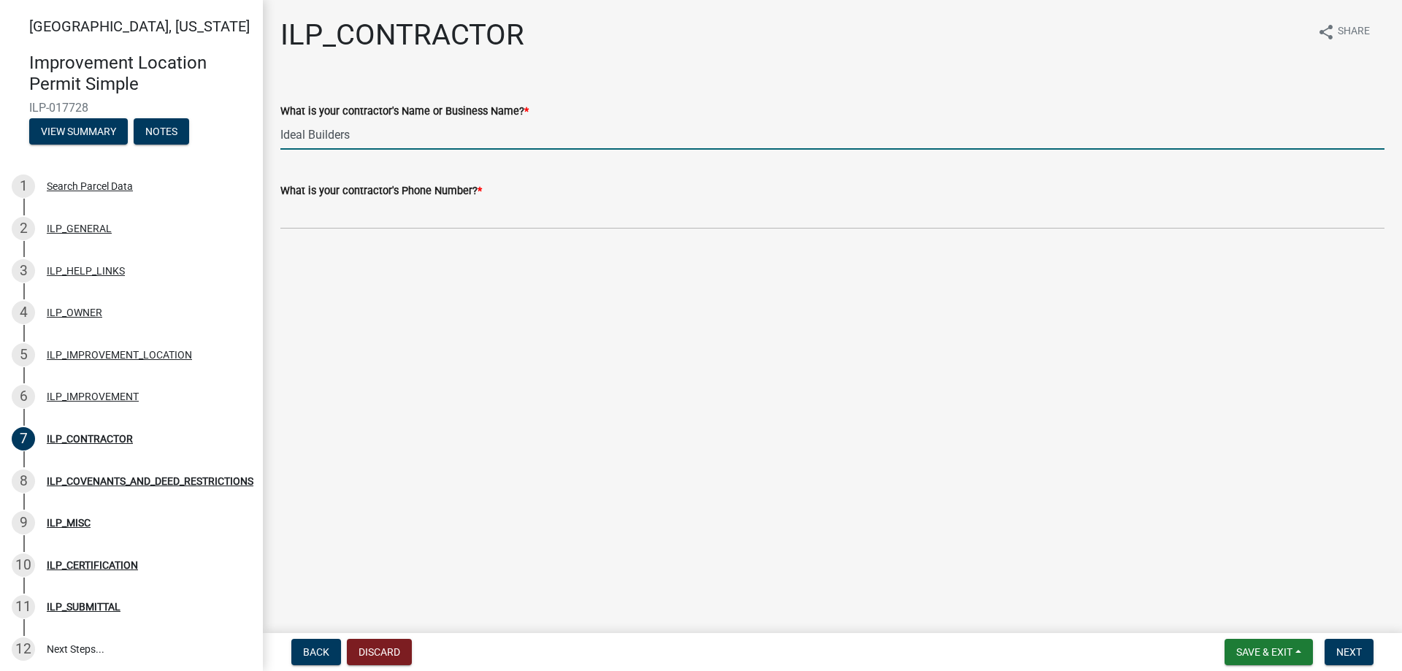
type input "Ideal Builders"
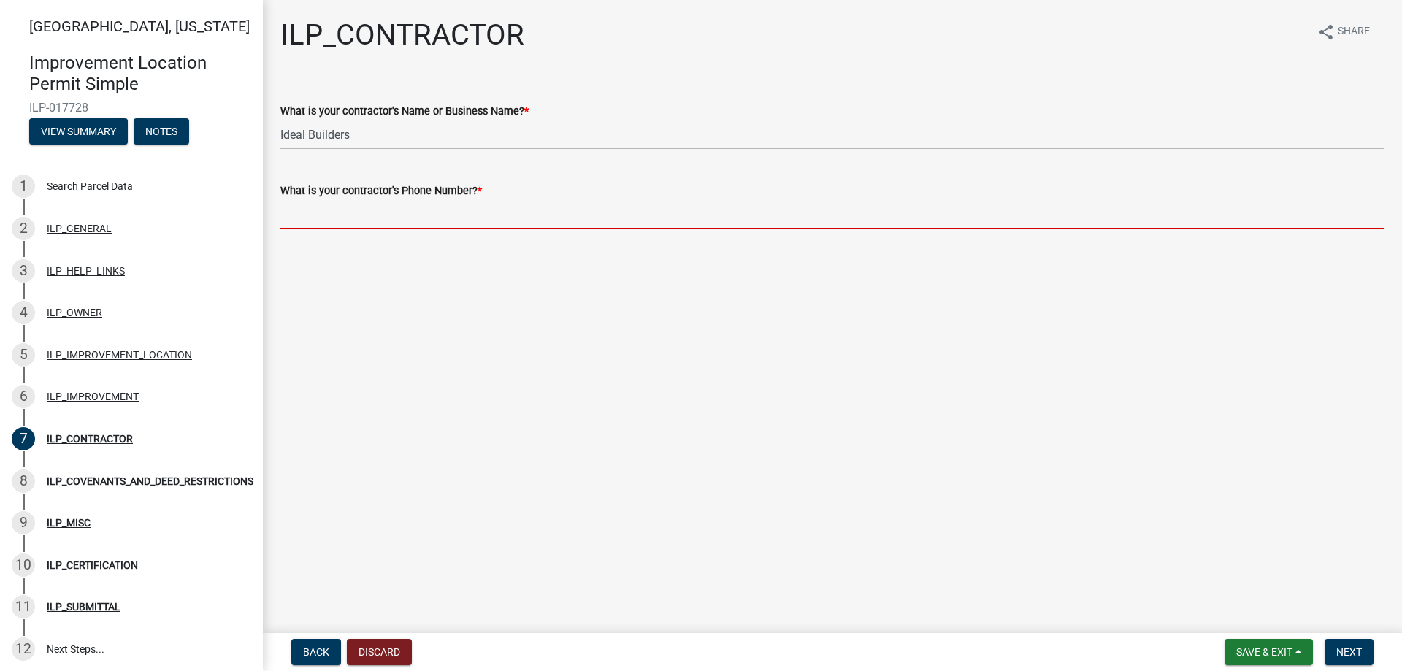
click at [309, 218] on input "What is your contractor's Phone Number? *" at bounding box center [832, 214] width 1104 height 30
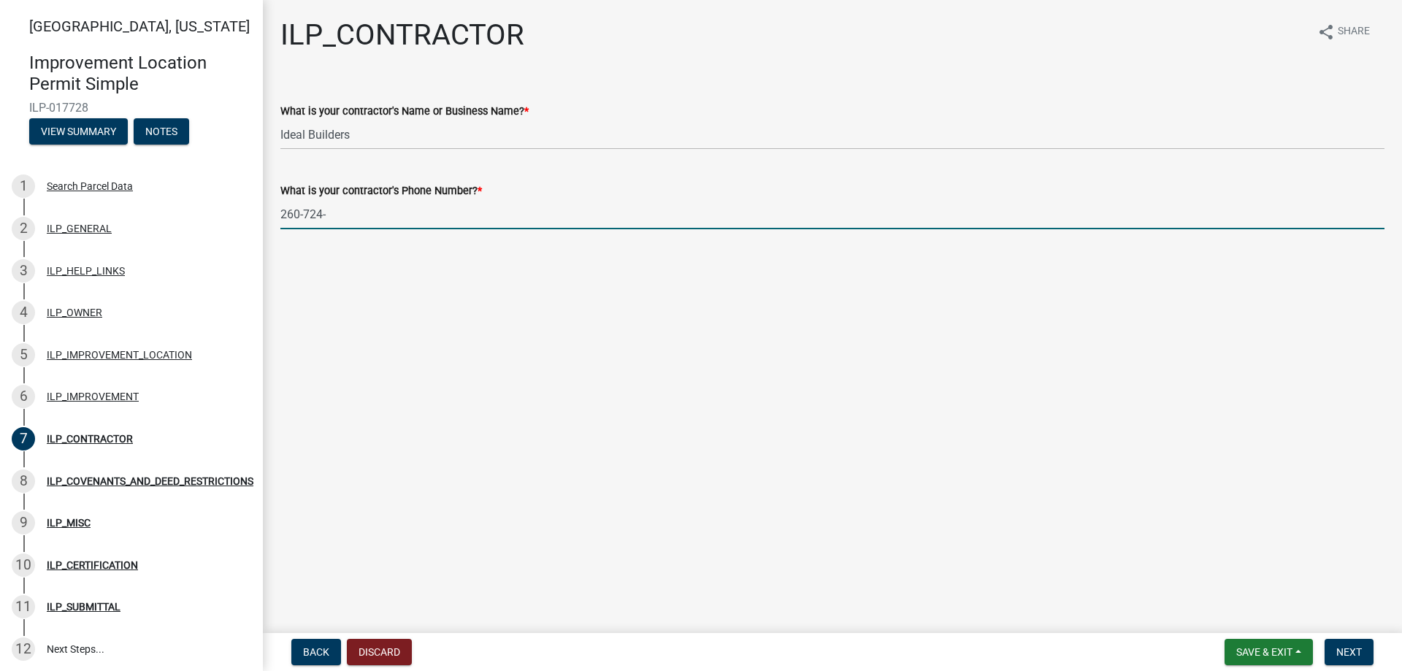
click at [346, 212] on input "260-724-" at bounding box center [832, 214] width 1104 height 30
type input "260-724-6412"
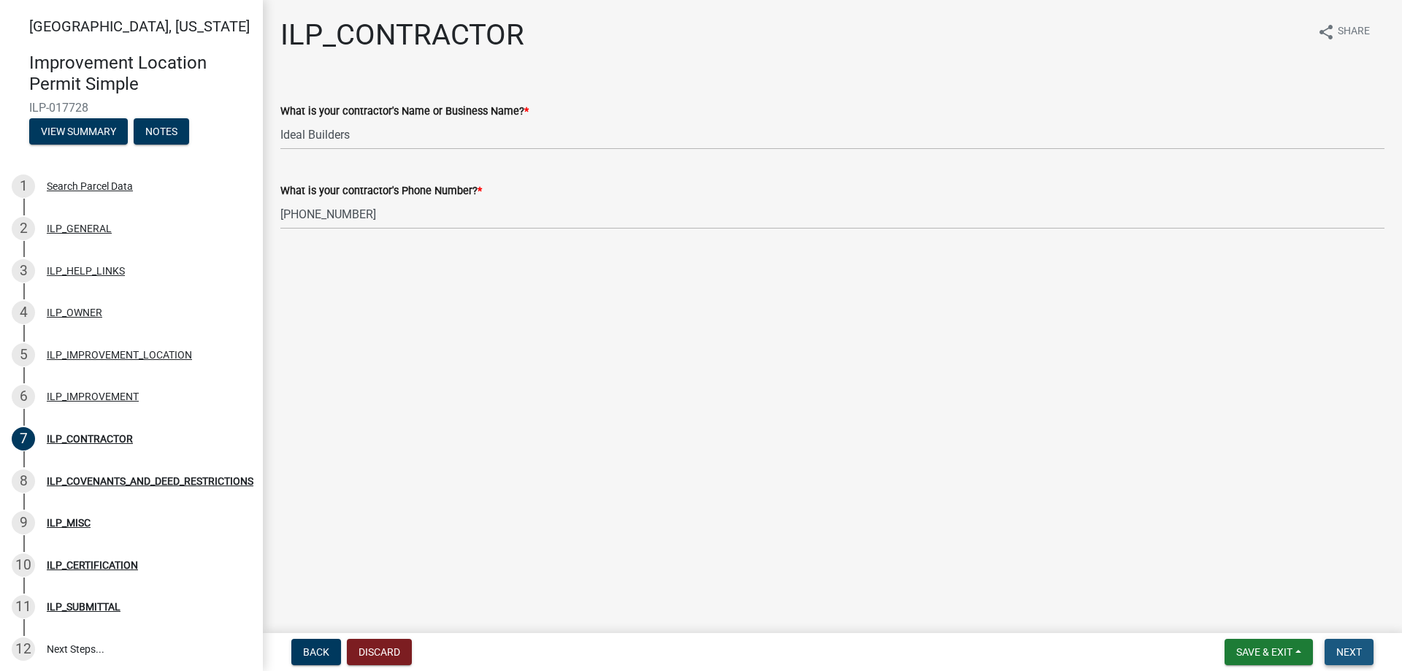
click at [1361, 654] on span "Next" at bounding box center [1349, 652] width 26 height 12
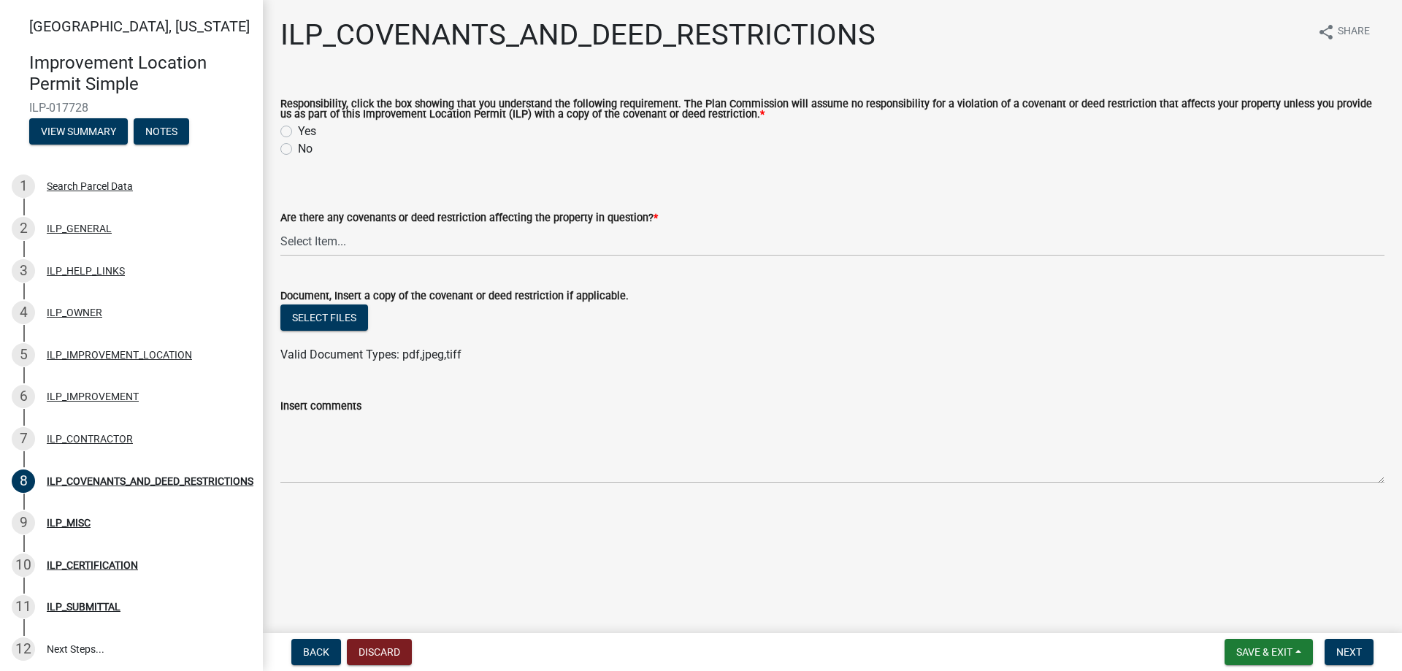
click at [298, 130] on label "Yes" at bounding box center [307, 132] width 18 height 18
click at [298, 130] on input "Yes" at bounding box center [302, 127] width 9 height 9
radio input "true"
click at [342, 244] on select "Select Item... YES NO" at bounding box center [832, 241] width 1104 height 30
click at [280, 227] on select "Select Item... YES NO" at bounding box center [832, 241] width 1104 height 30
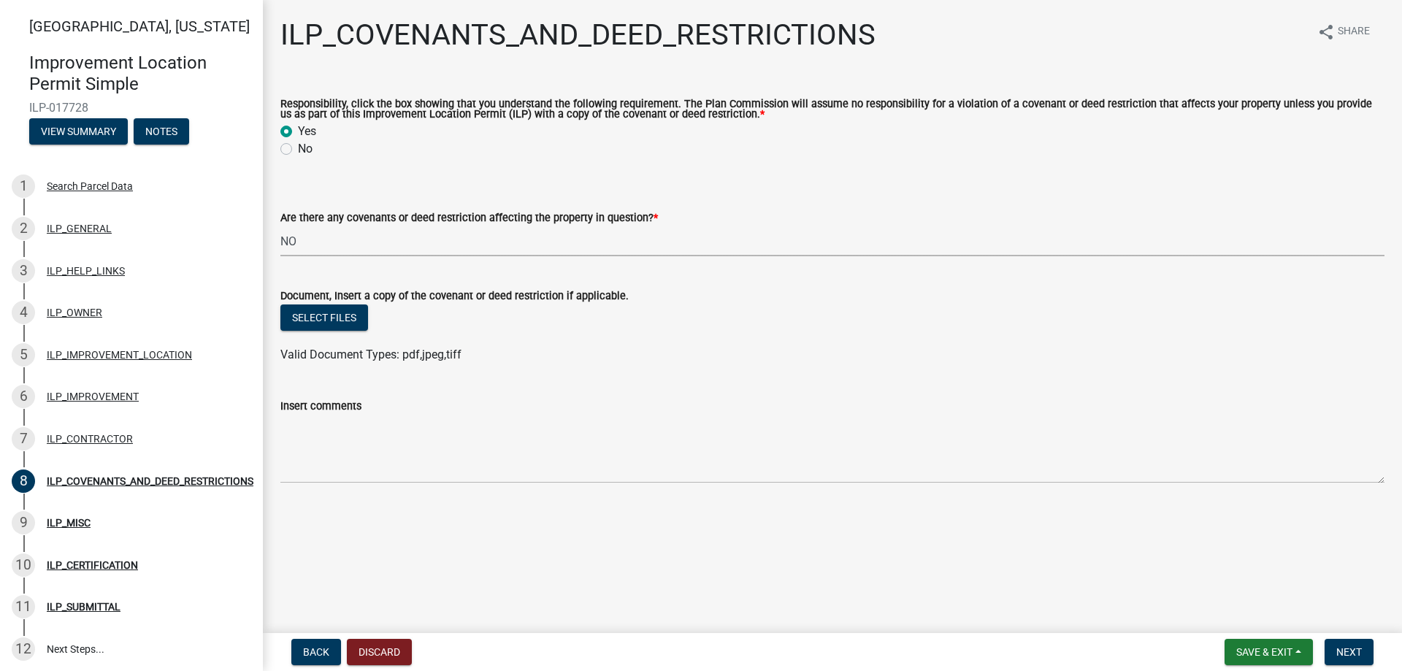
click at [299, 243] on select "Select Item... YES NO" at bounding box center [832, 241] width 1104 height 30
click at [280, 227] on select "Select Item... YES NO" at bounding box center [832, 241] width 1104 height 30
click at [329, 244] on select "Select Item... YES NO" at bounding box center [832, 241] width 1104 height 30
click at [280, 227] on select "Select Item... YES NO" at bounding box center [832, 241] width 1104 height 30
select select "8e2002f1-ace1-422c-92a0-aa7ffd64ff05"
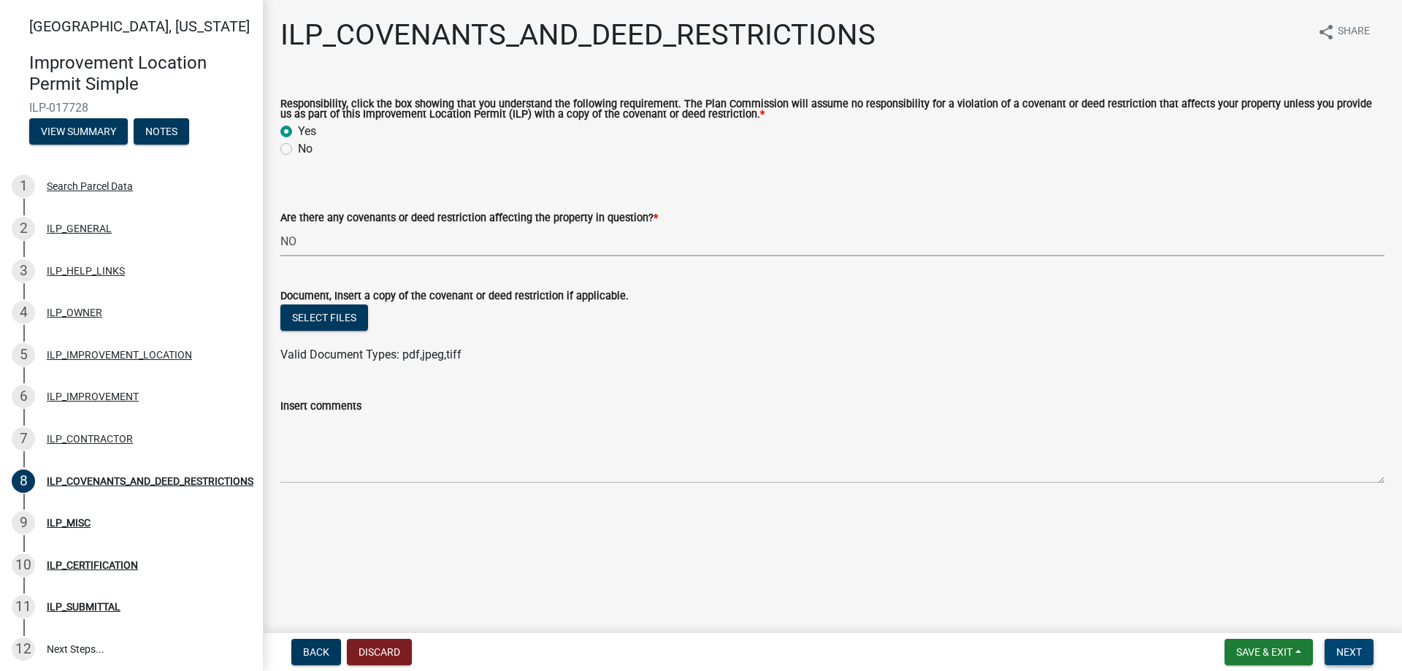
click at [1359, 655] on span "Next" at bounding box center [1349, 652] width 26 height 12
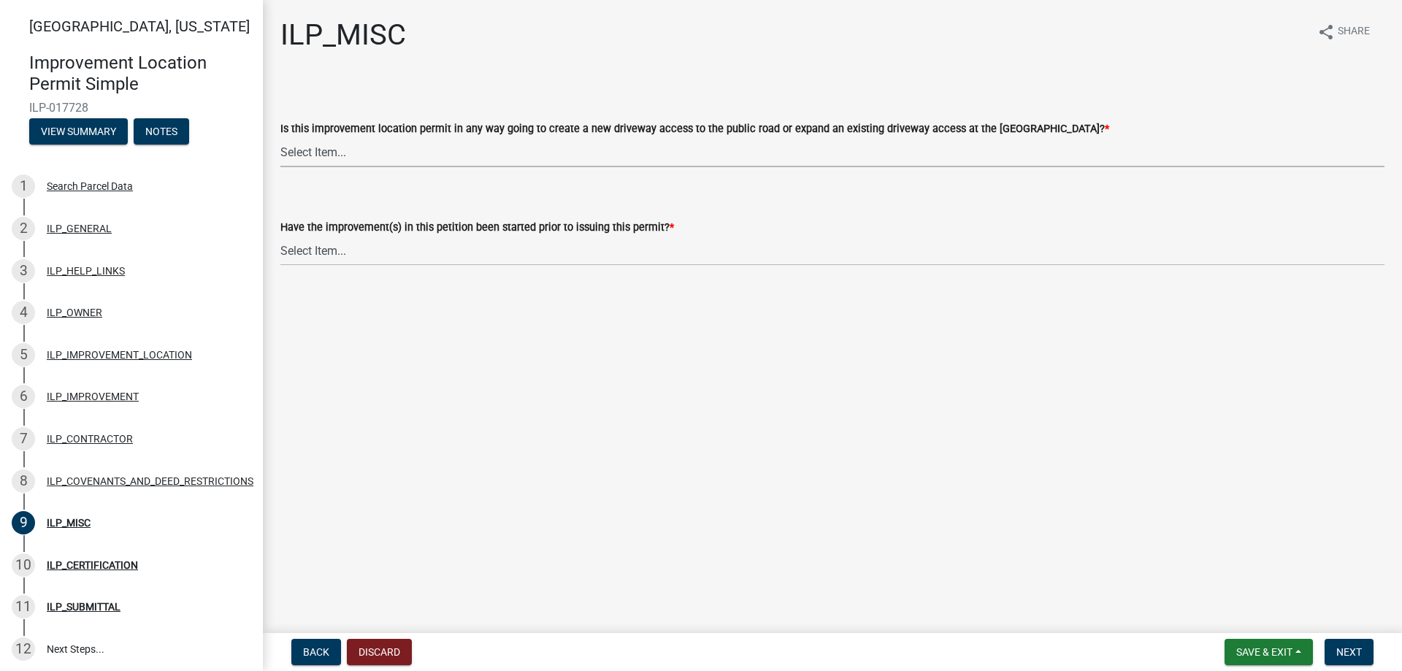
click at [348, 153] on select "Select Item... YES NO" at bounding box center [832, 152] width 1104 height 30
click at [280, 137] on select "Select Item... YES NO" at bounding box center [832, 152] width 1104 height 30
select select "efdfc372-da28-48aa-82f0-d86e80c7002d"
click at [386, 253] on select "Select Item... YES NO" at bounding box center [832, 251] width 1104 height 30
click at [280, 236] on select "Select Item... YES NO" at bounding box center [832, 251] width 1104 height 30
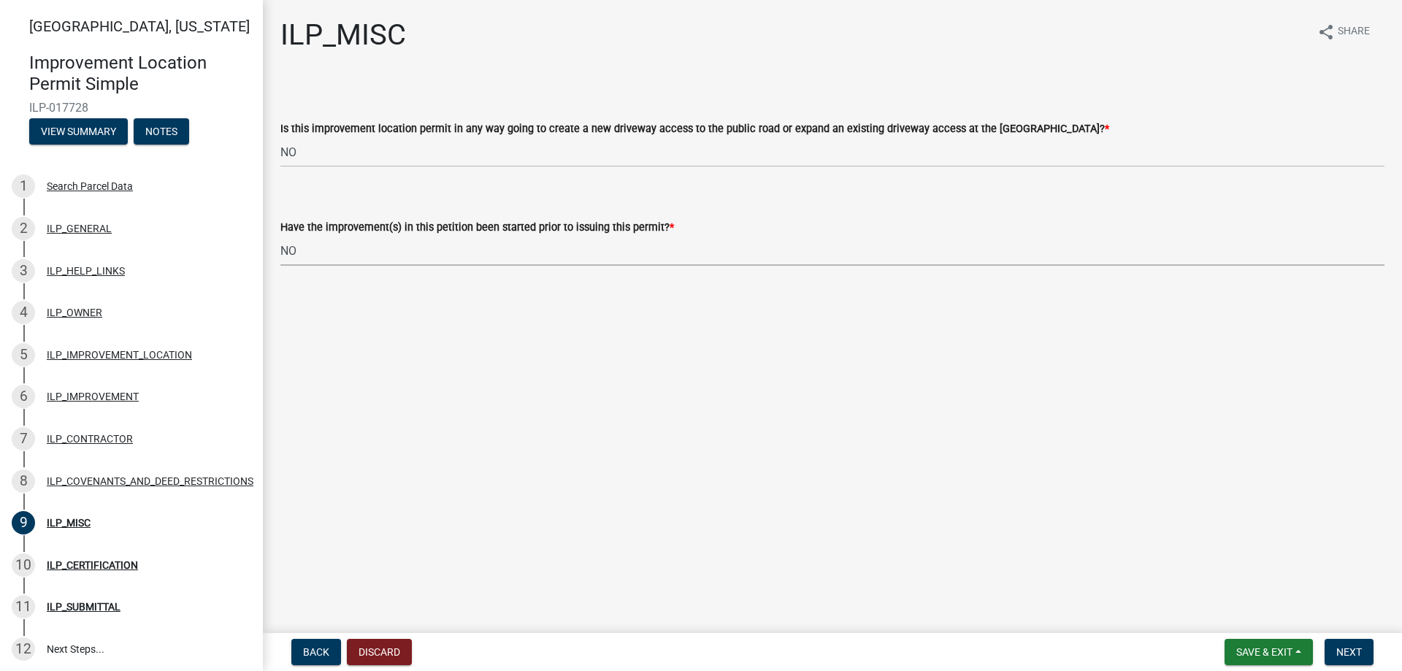
select select "87690217-1c5d-4f3f-89a3-85c12ce3295a"
click at [1366, 650] on button "Next" at bounding box center [1348, 652] width 49 height 26
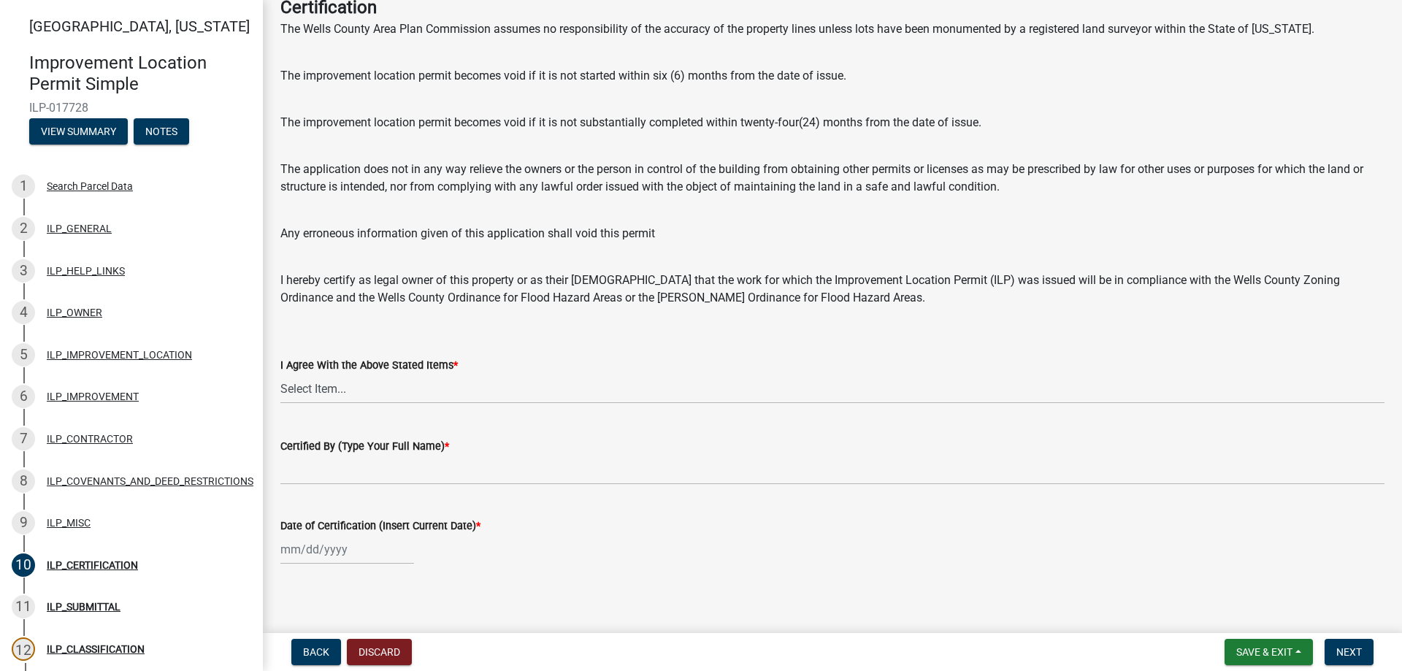
scroll to position [95, 0]
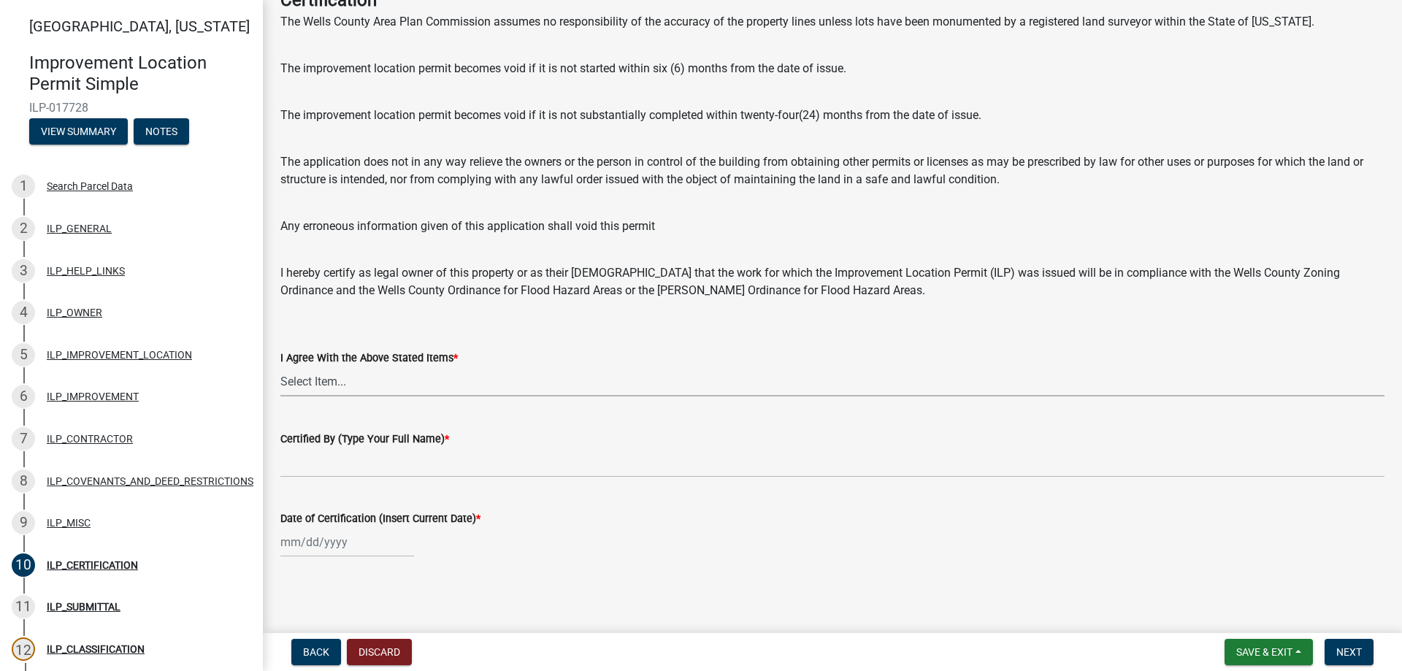
click at [421, 387] on select "Select Item... Yes" at bounding box center [832, 381] width 1104 height 30
click at [280, 366] on select "Select Item... Yes" at bounding box center [832, 381] width 1104 height 30
select select "bd96893d-fc5a-4886-96bc-c23f48f60341"
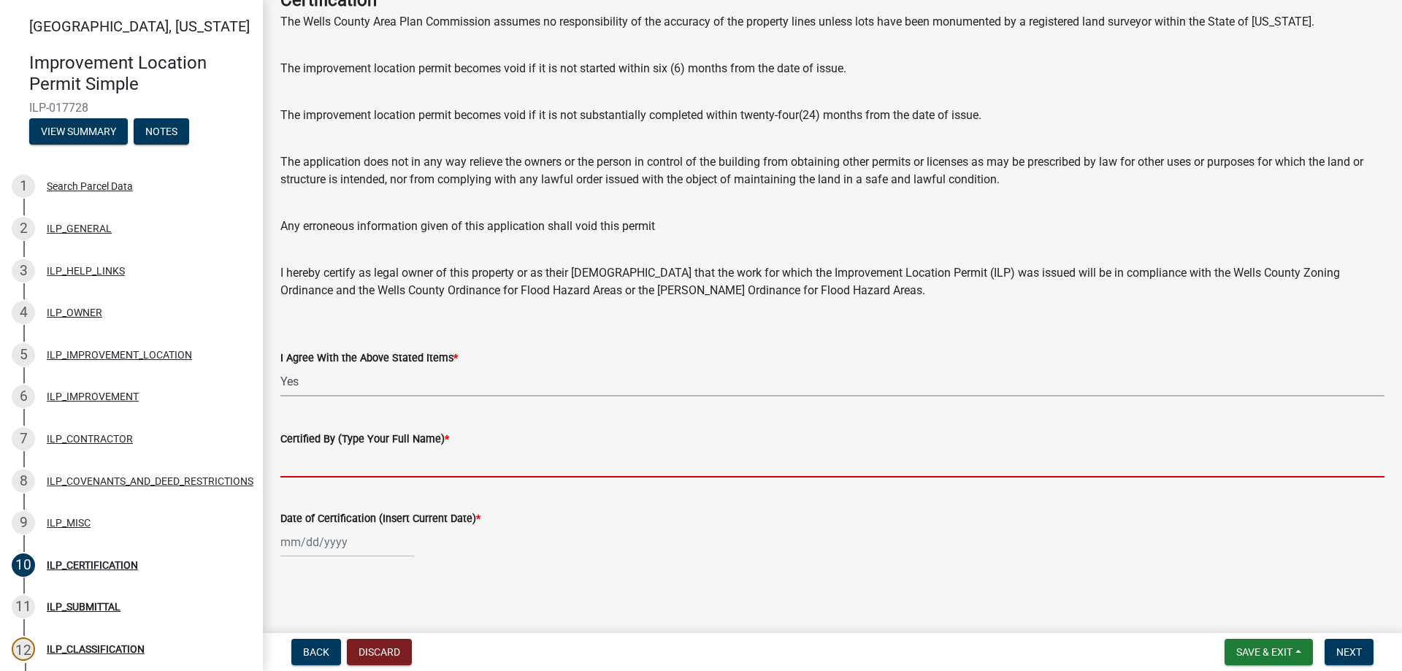
click at [403, 467] on input "Certified By (Type Your Full Name) *" at bounding box center [832, 463] width 1104 height 30
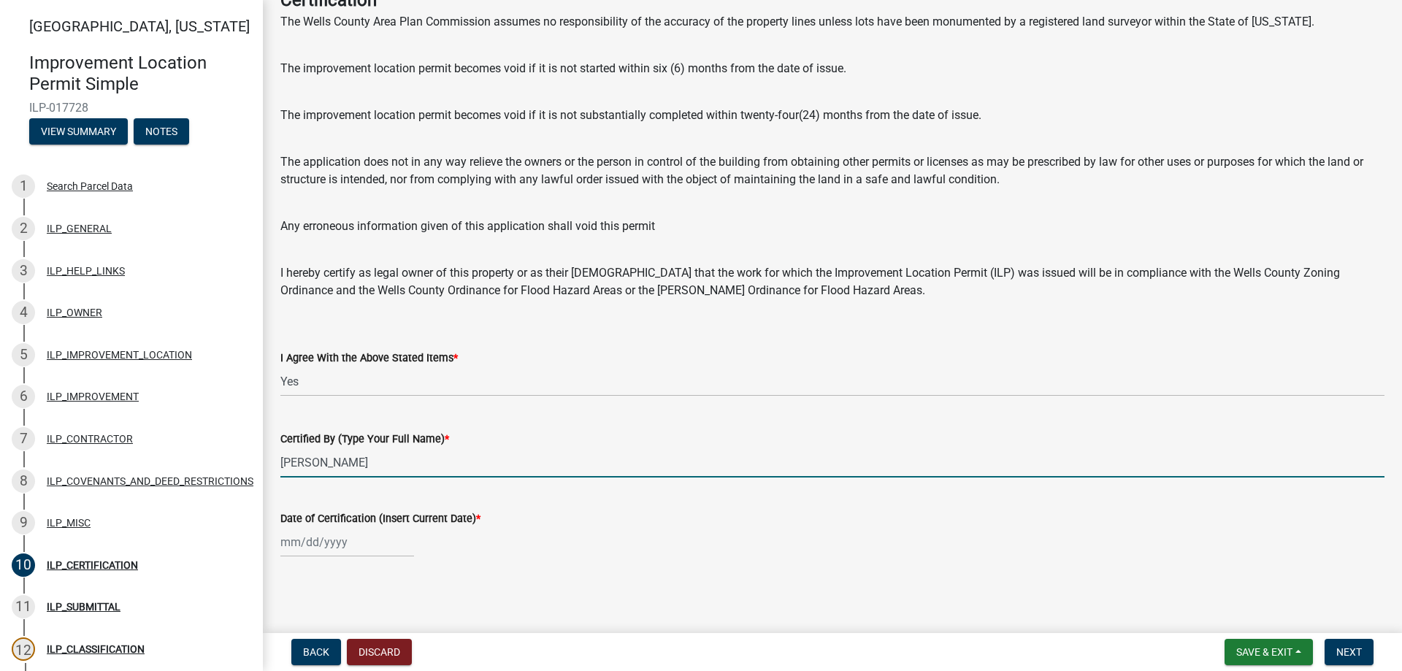
type input "Nick Koons"
click at [365, 550] on div at bounding box center [347, 542] width 134 height 30
select select "10"
select select "2025"
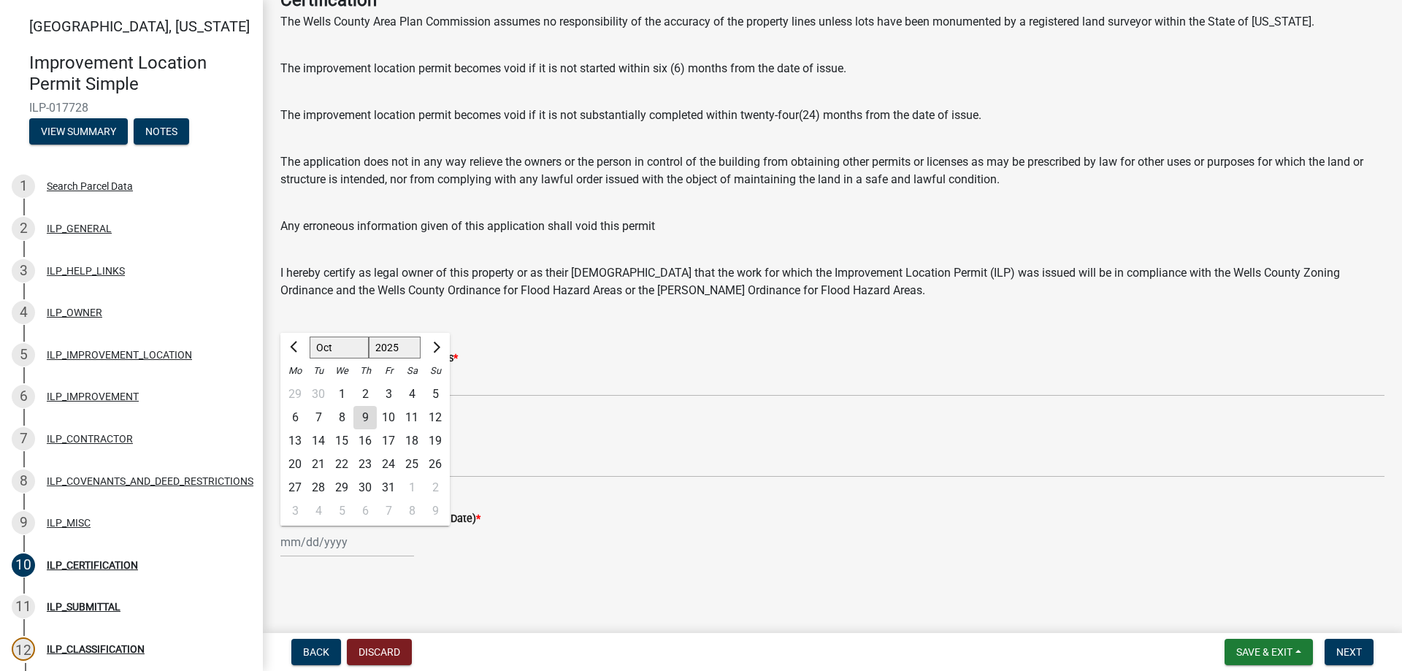
click at [365, 415] on div "9" at bounding box center [364, 417] width 23 height 23
type input "10/09/2025"
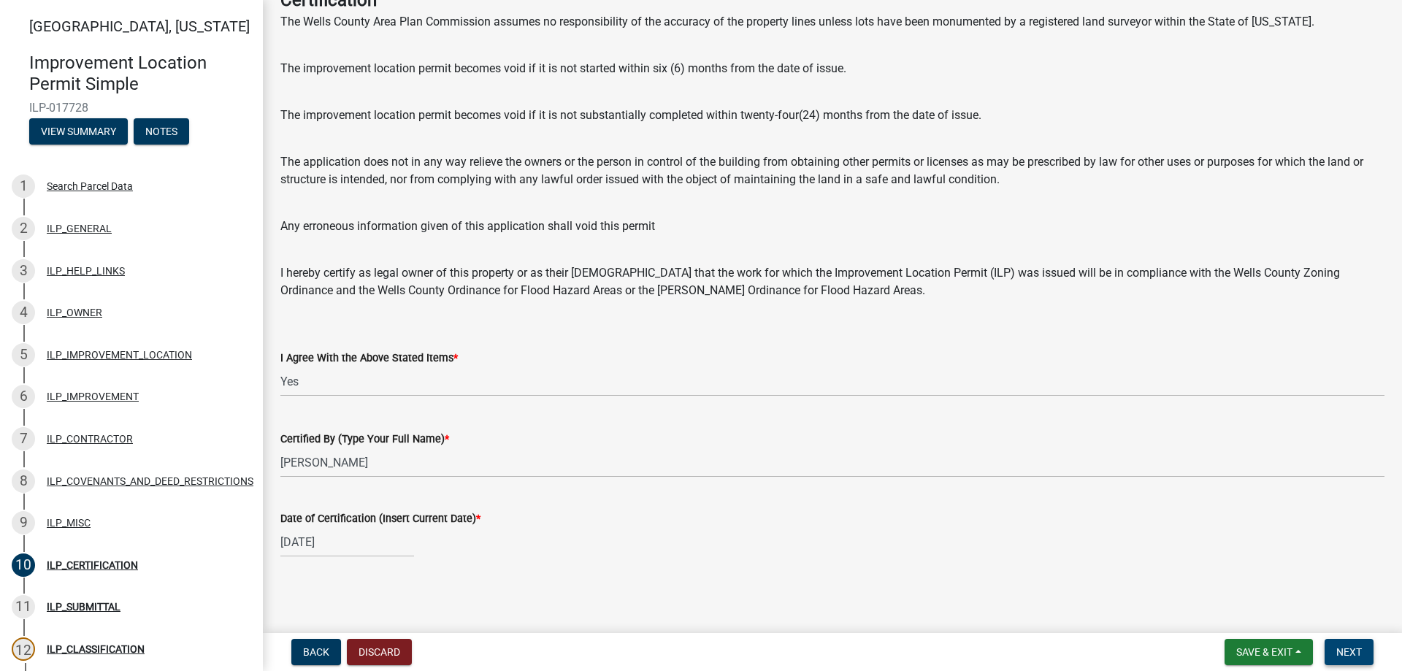
click at [1352, 653] on span "Next" at bounding box center [1349, 652] width 26 height 12
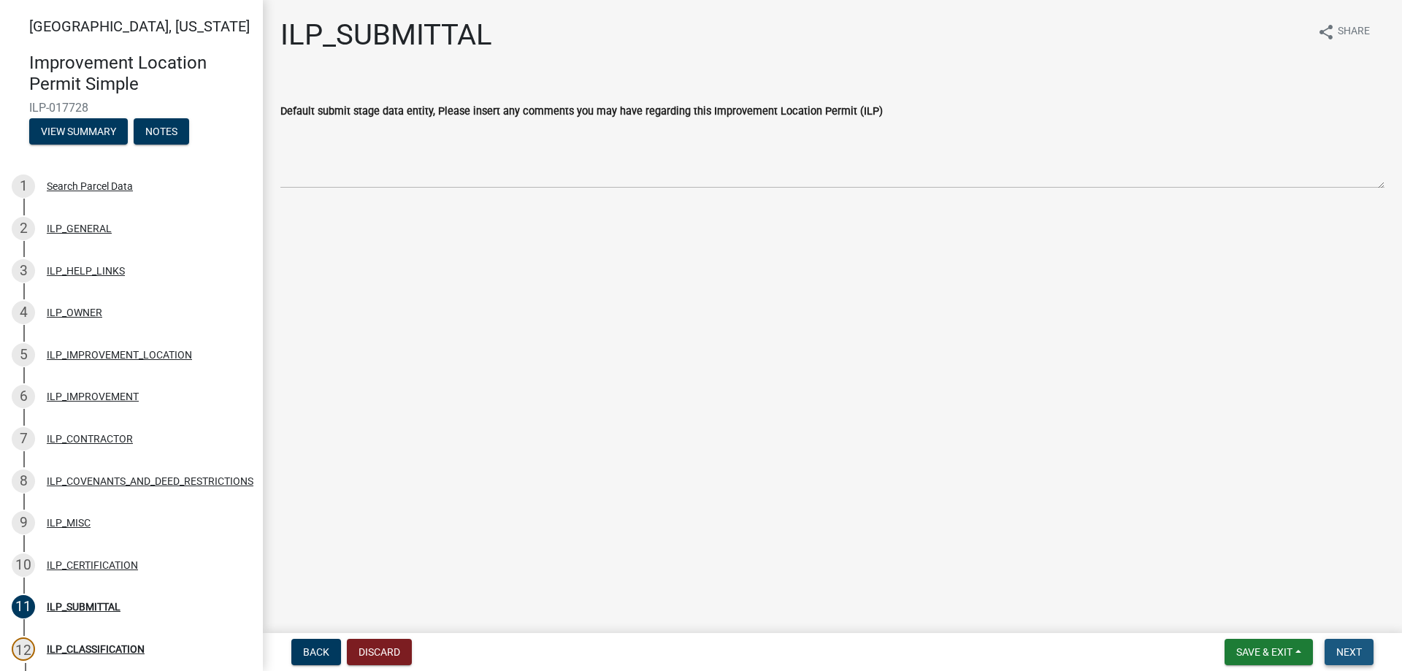
drag, startPoint x: 1361, startPoint y: 649, endPoint x: 1284, endPoint y: 627, distance: 79.7
click at [1361, 647] on span "Next" at bounding box center [1349, 652] width 26 height 12
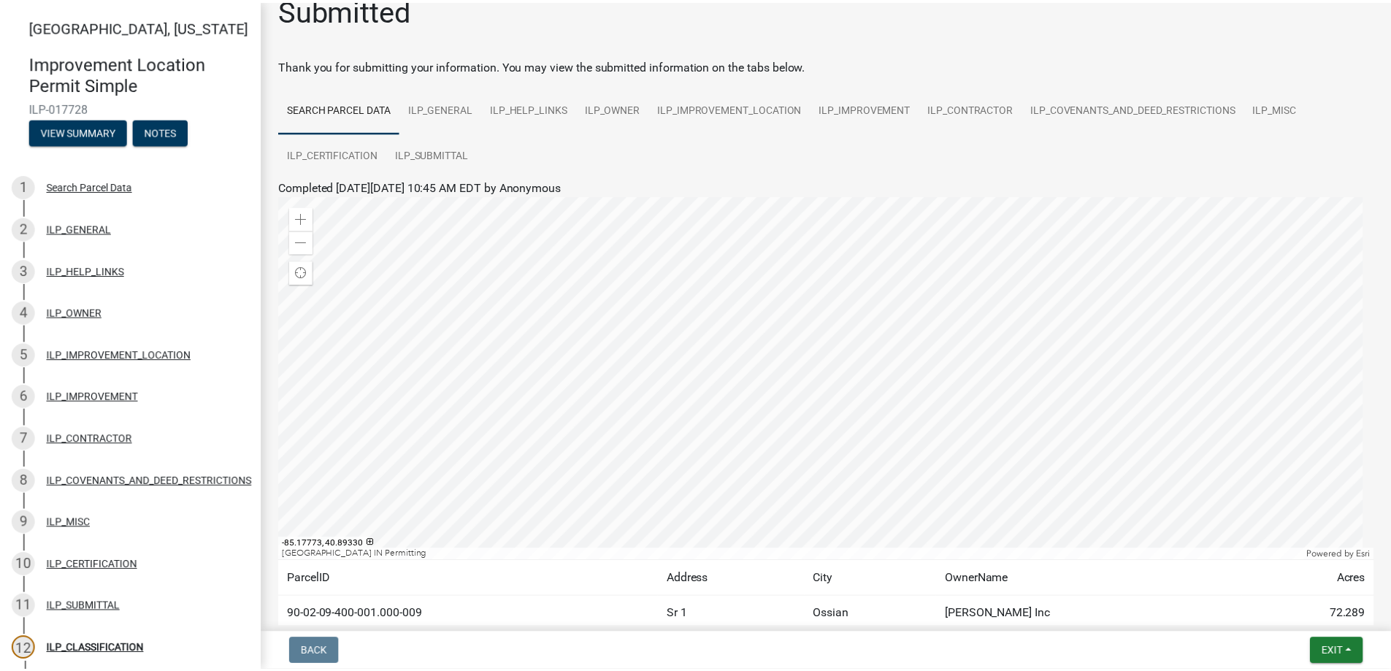
scroll to position [116, 0]
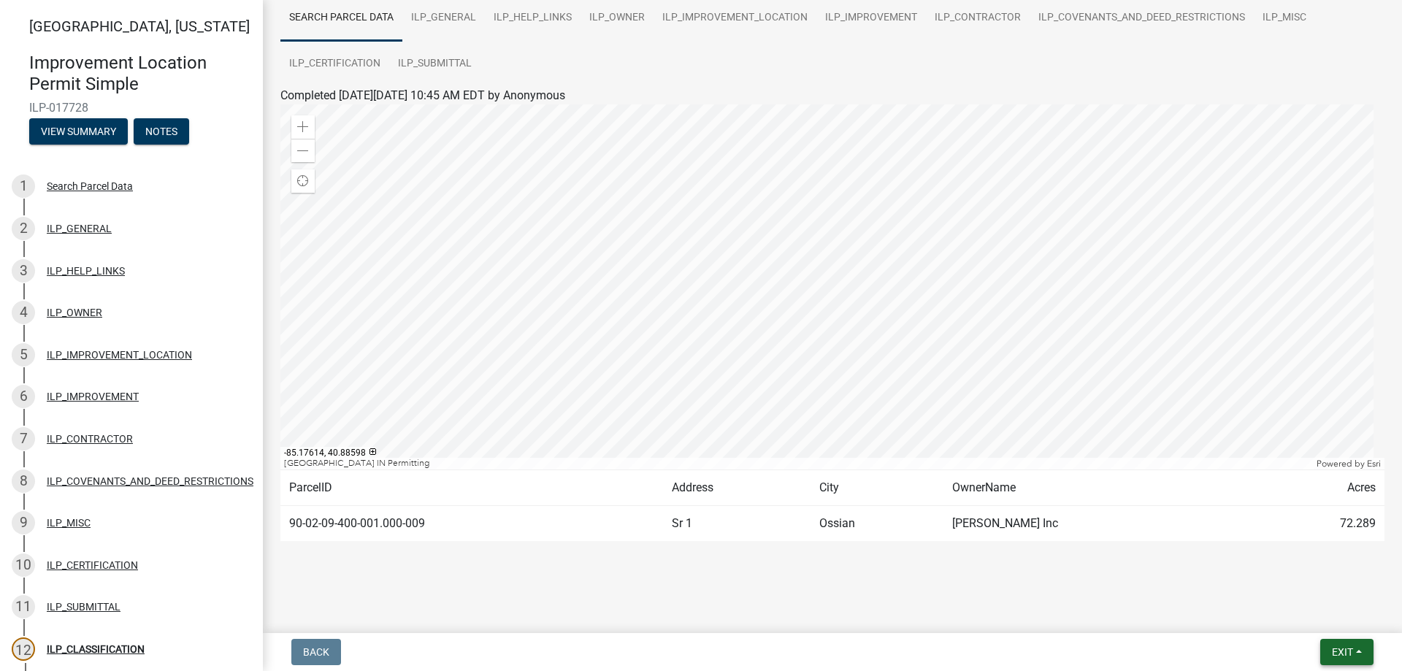
click at [1345, 646] on span "Exit" at bounding box center [1342, 652] width 21 height 12
click at [1304, 610] on button "Save & Exit" at bounding box center [1314, 613] width 117 height 35
